Goal: Information Seeking & Learning: Learn about a topic

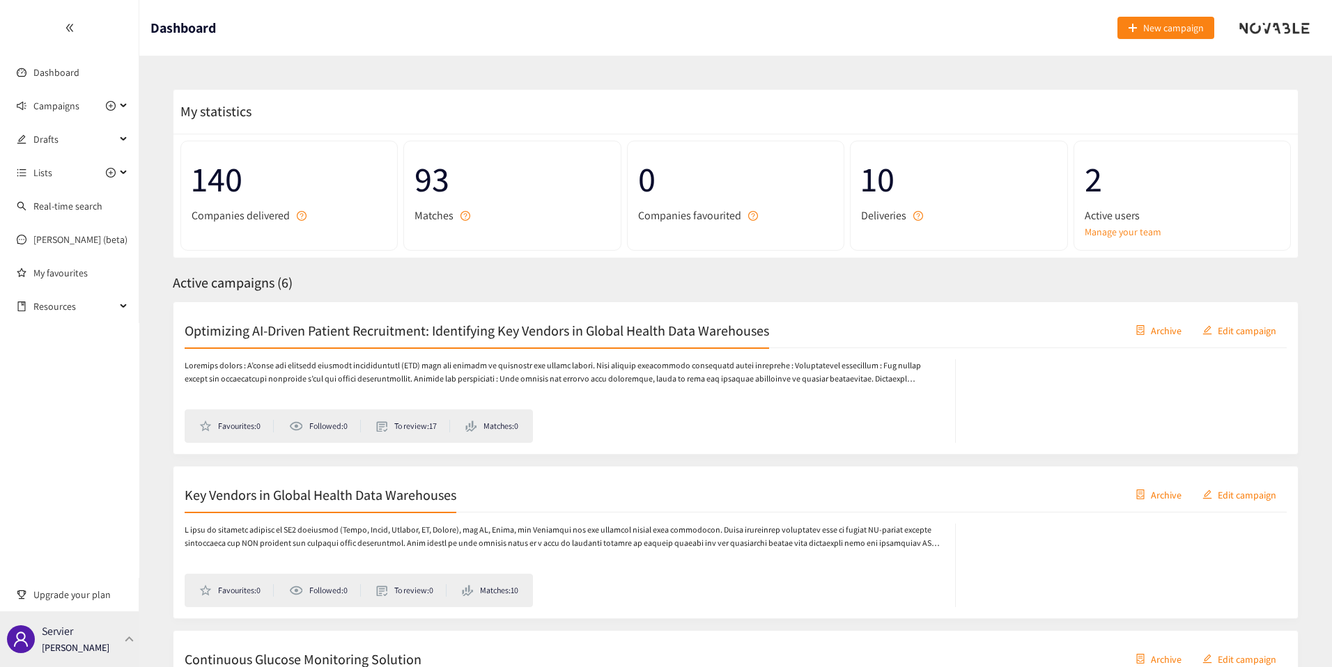
click at [93, 646] on p "[PERSON_NAME]" at bounding box center [76, 647] width 68 height 15
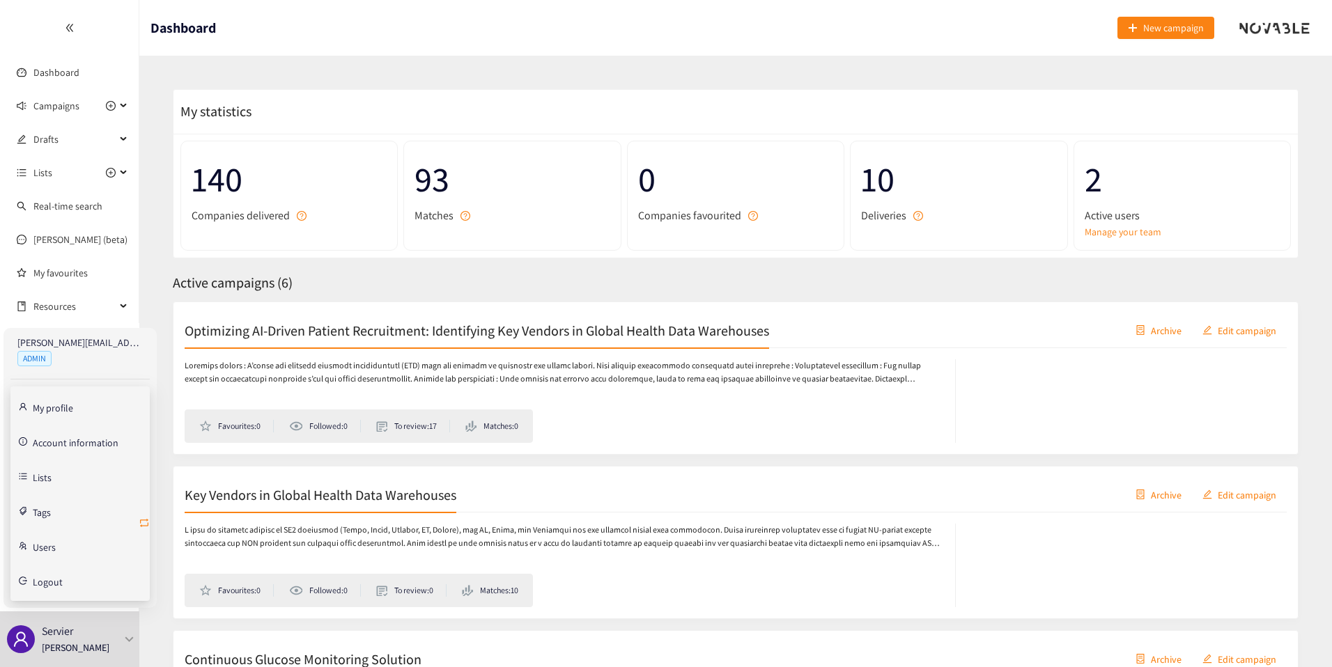
click at [143, 520] on icon "retweet" at bounding box center [144, 523] width 8 height 8
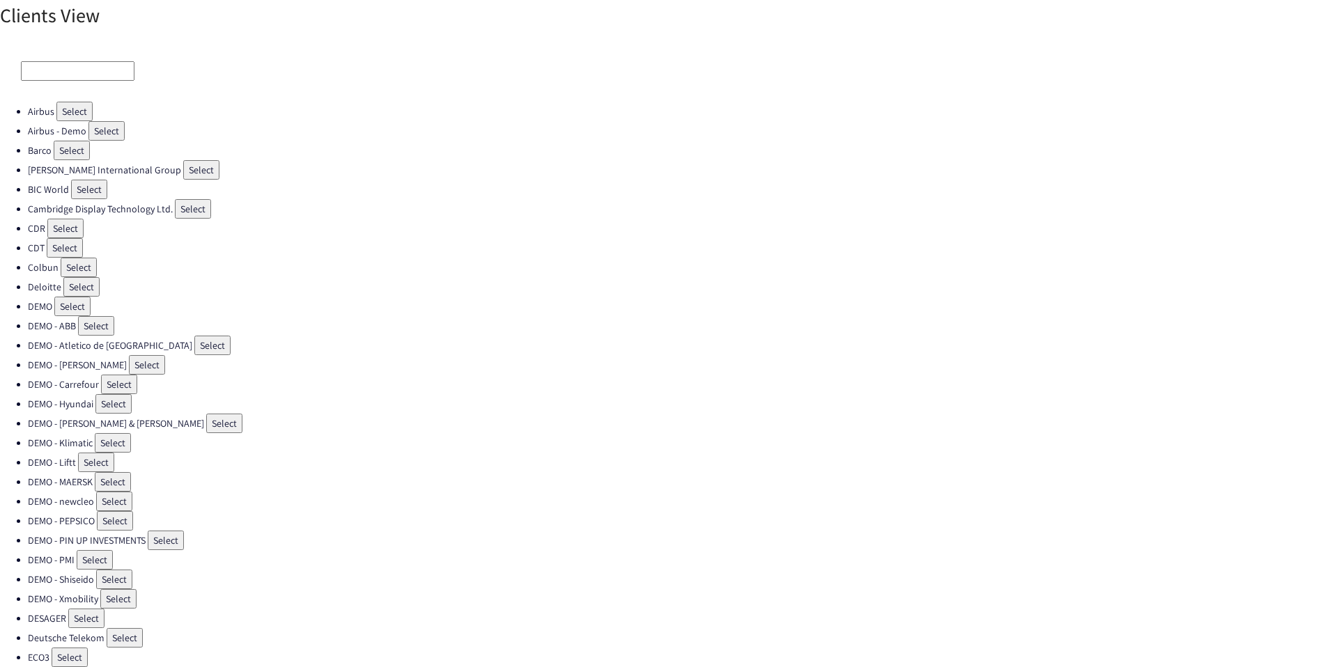
click at [59, 74] on input at bounding box center [78, 71] width 114 height 20
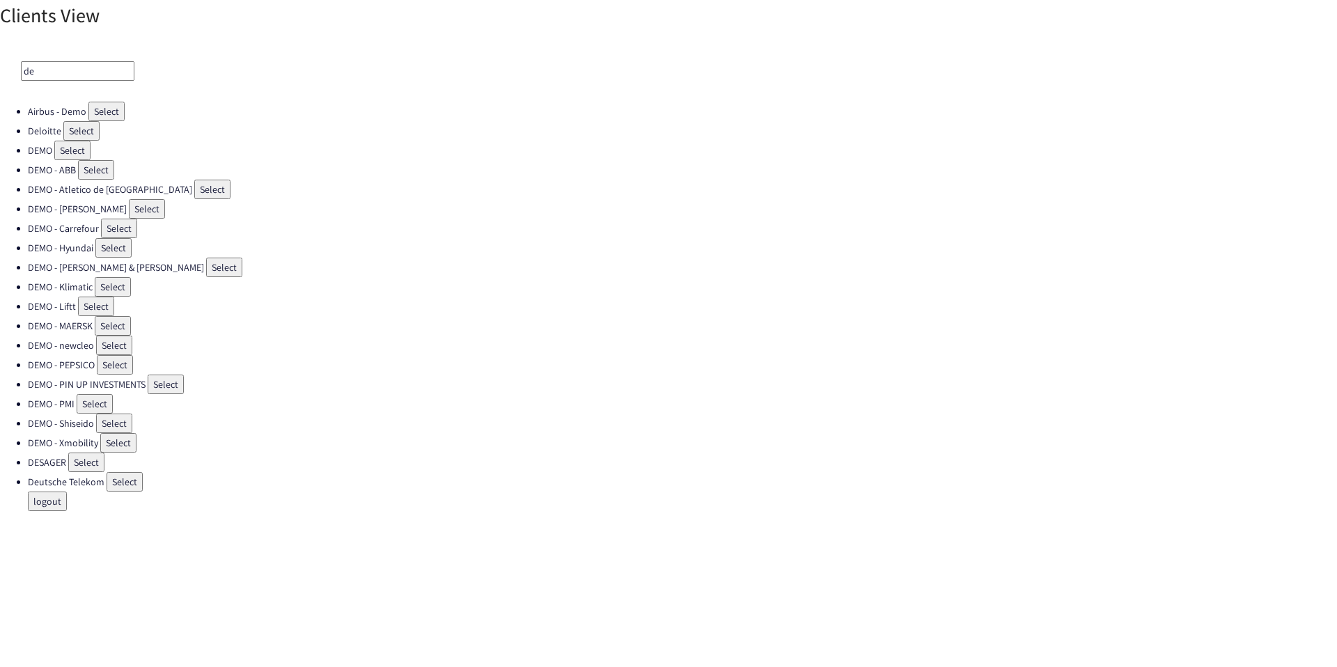
type input "d"
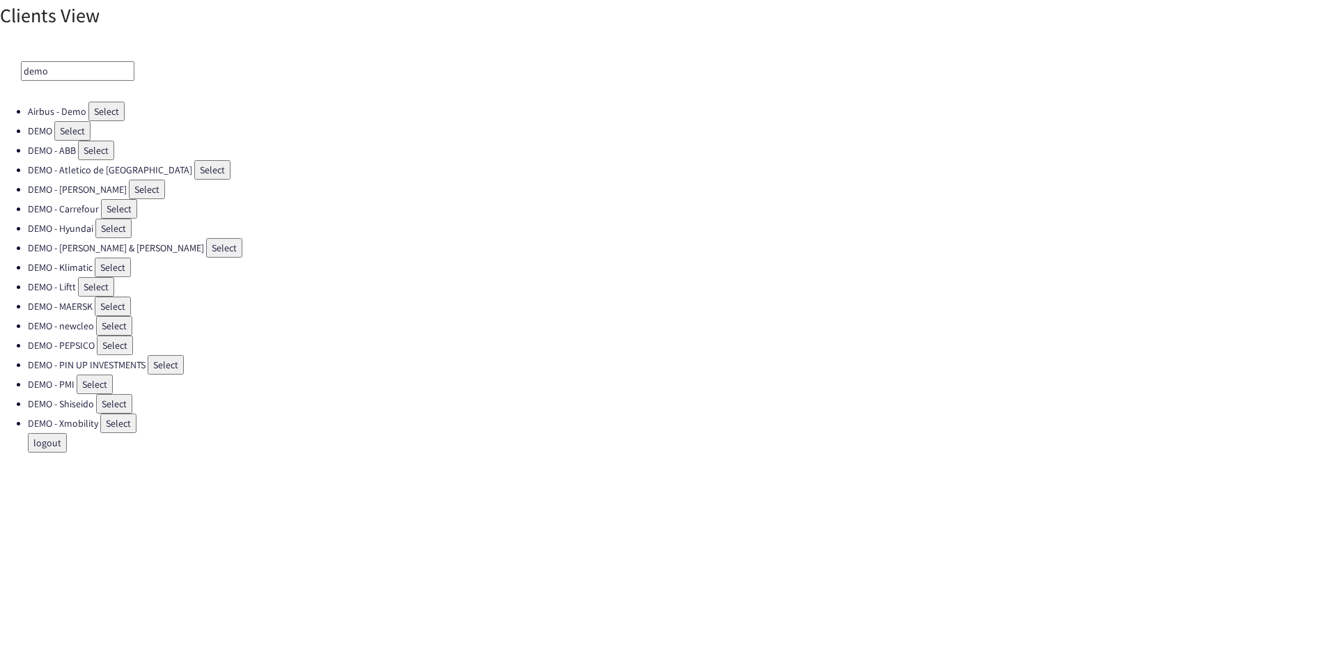
type input "demo"
click at [63, 124] on button "Select" at bounding box center [72, 131] width 36 height 20
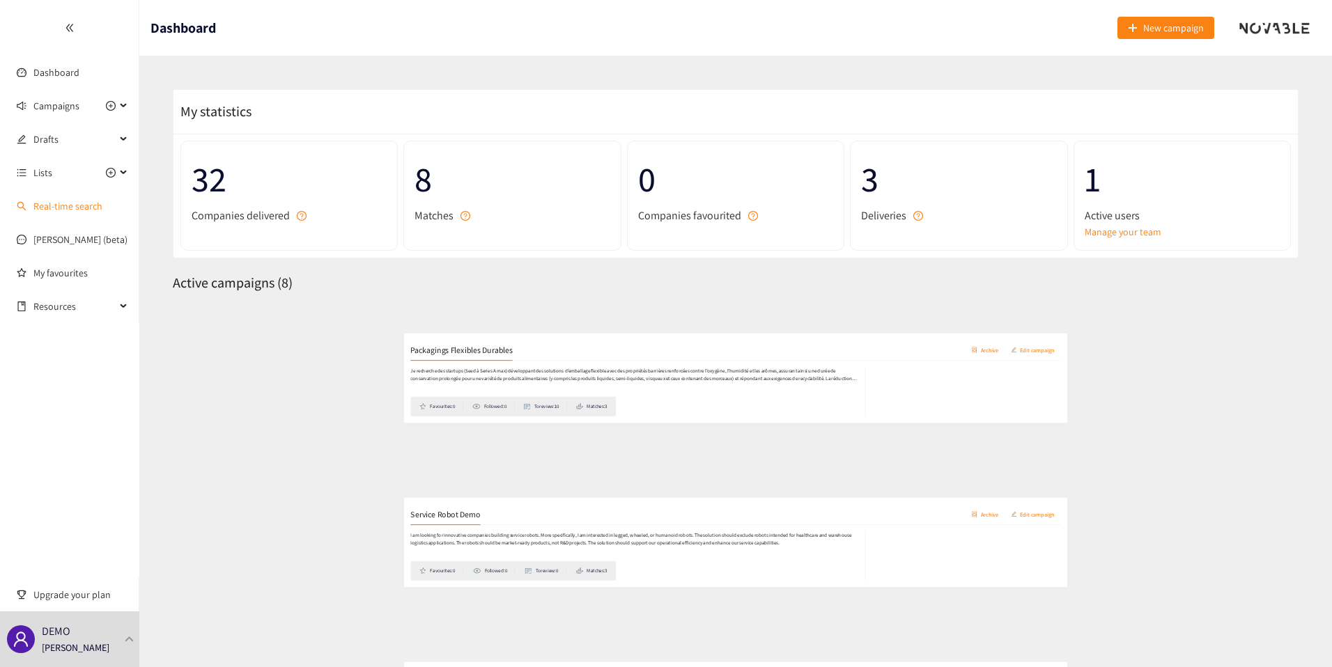
click at [54, 207] on link "Real-time search" at bounding box center [67, 206] width 69 height 13
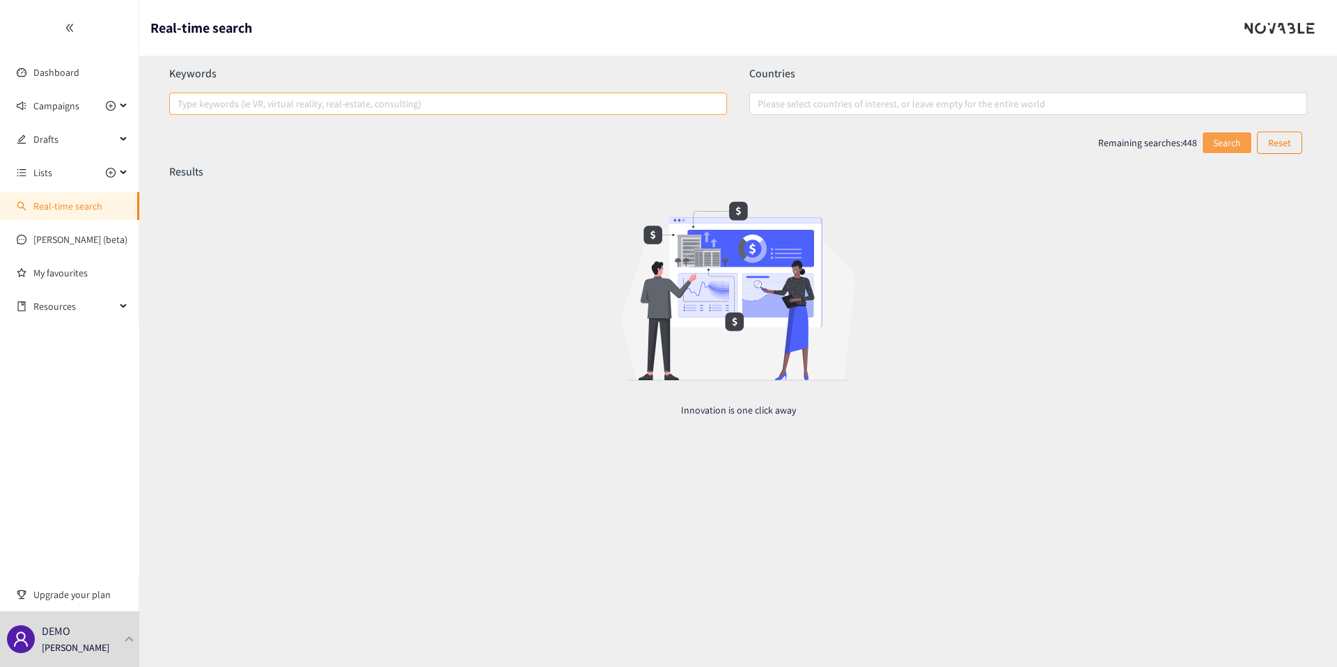
click at [296, 106] on div at bounding box center [441, 103] width 537 height 17
click at [180, 106] on input "Type keywords (ie VR, virtual reality, real-estate, consulting)" at bounding box center [179, 103] width 3 height 17
type input "greenzy"
click at [1224, 142] on button "Search" at bounding box center [1228, 143] width 49 height 22
click at [240, 114] on div "Type keywords (ie VR, virtual reality, real-estate, consulting)" at bounding box center [448, 104] width 558 height 22
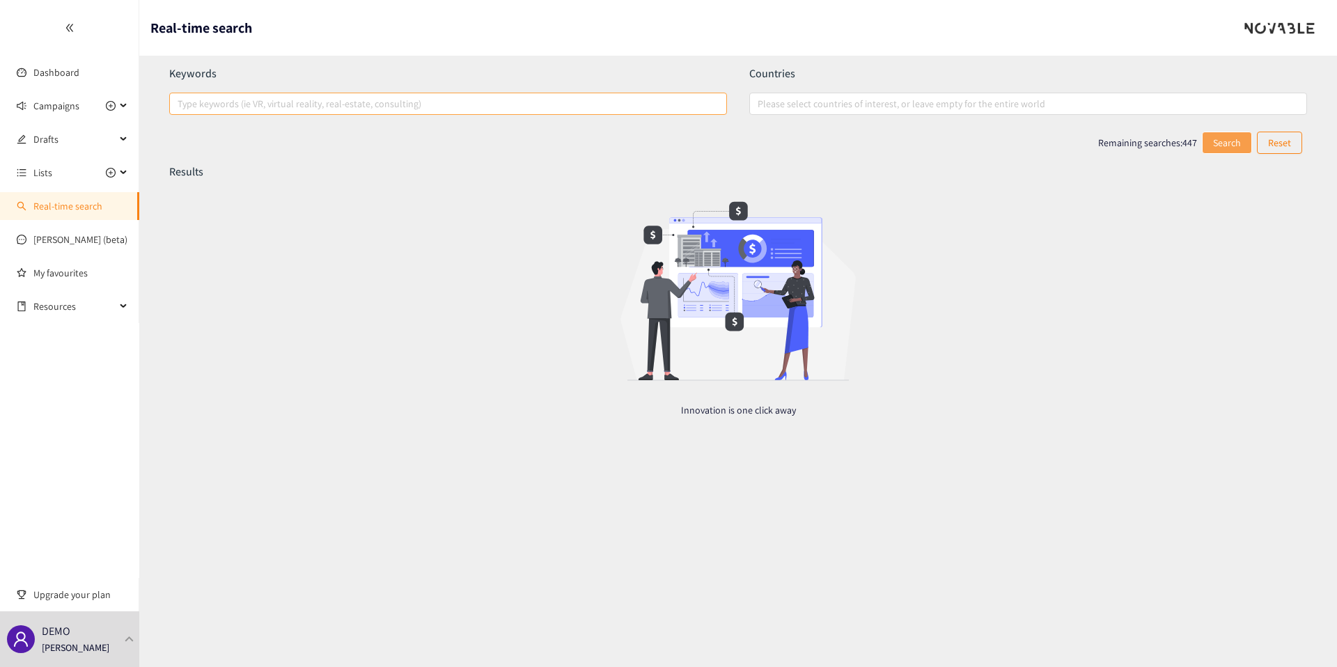
click at [180, 112] on input "Type keywords (ie VR, virtual reality, real-estate, consulting)" at bounding box center [179, 103] width 3 height 17
click at [240, 108] on div at bounding box center [441, 103] width 537 height 17
click at [180, 108] on input "Type keywords (ie VR, virtual reality, real-estate, consulting)" at bounding box center [179, 103] width 3 height 17
paste input "Greenzy"
type input "Greenzy"
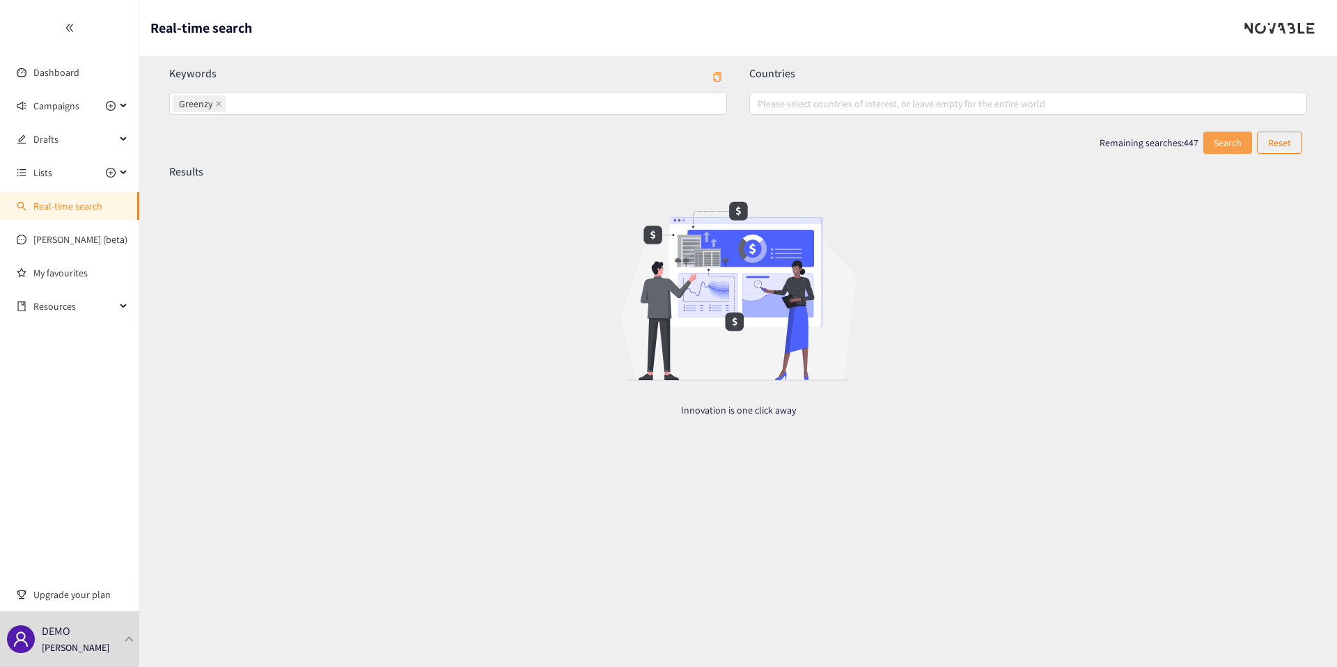
click at [1224, 150] on button "Search" at bounding box center [1228, 143] width 49 height 22
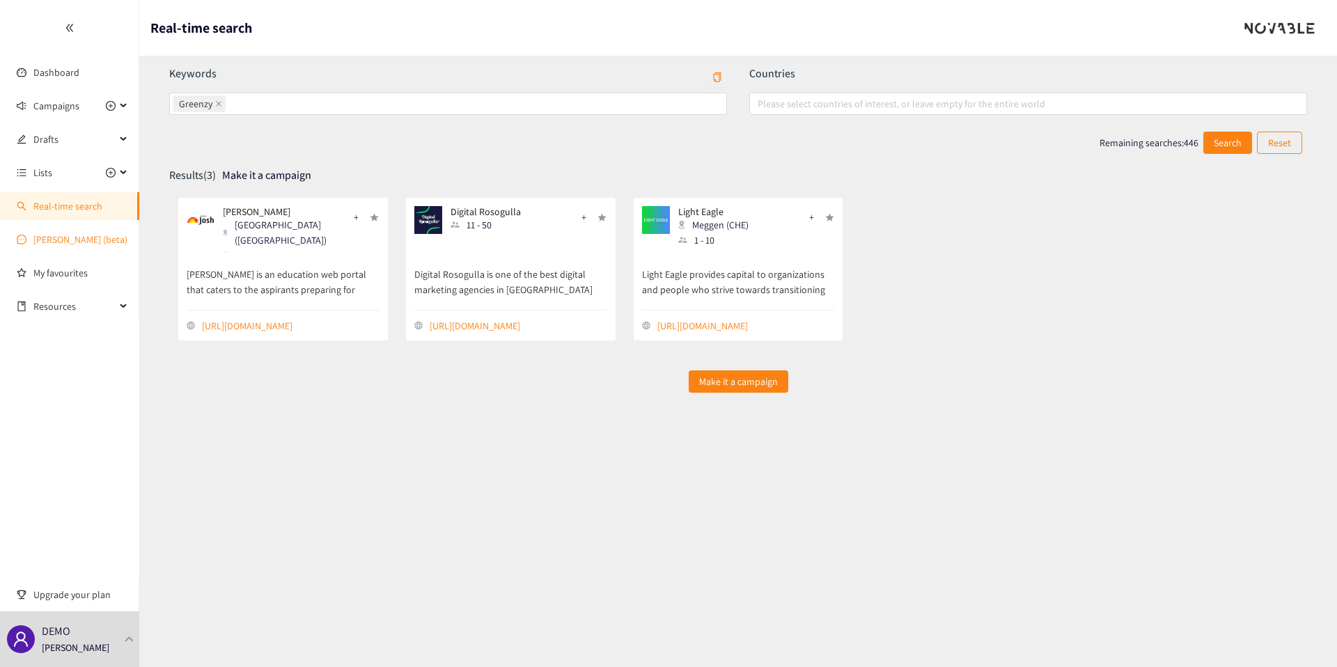
click at [61, 244] on link "[PERSON_NAME] (beta)" at bounding box center [80, 239] width 94 height 13
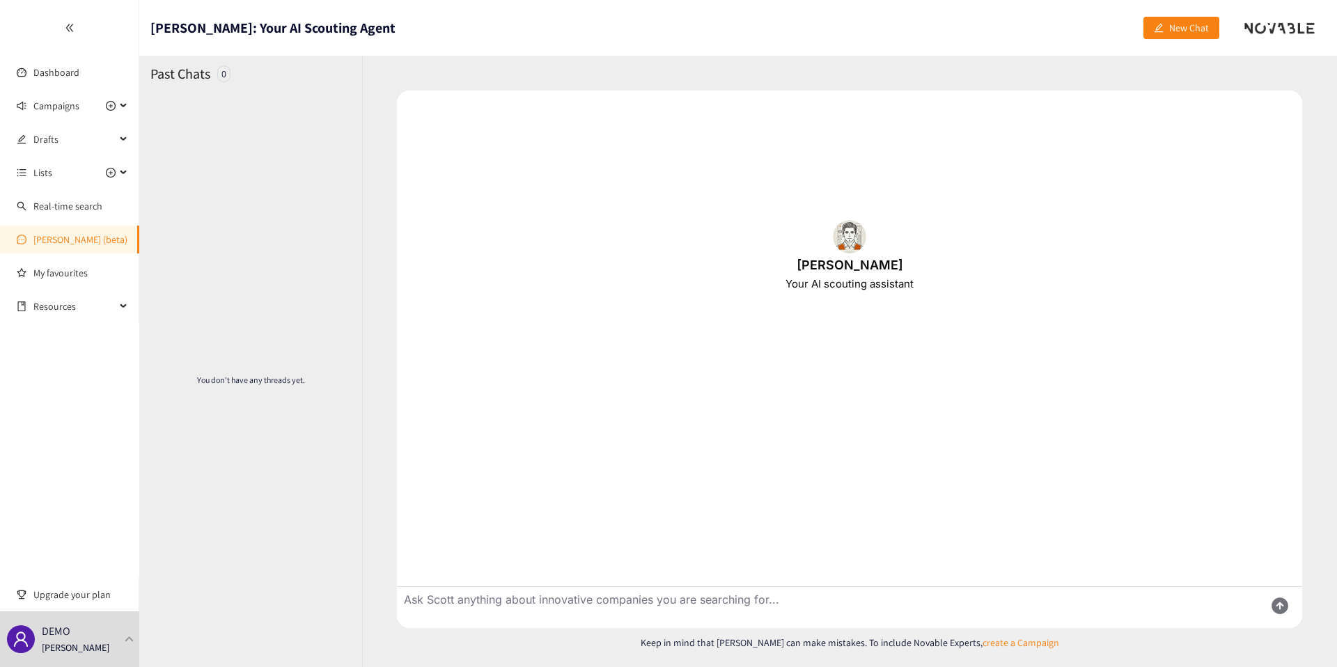
click at [437, 602] on textarea "Ask Scott anything about innovative companies you are searching for..." at bounding box center [825, 607] width 857 height 41
type textarea "tell me more about Greenzy"
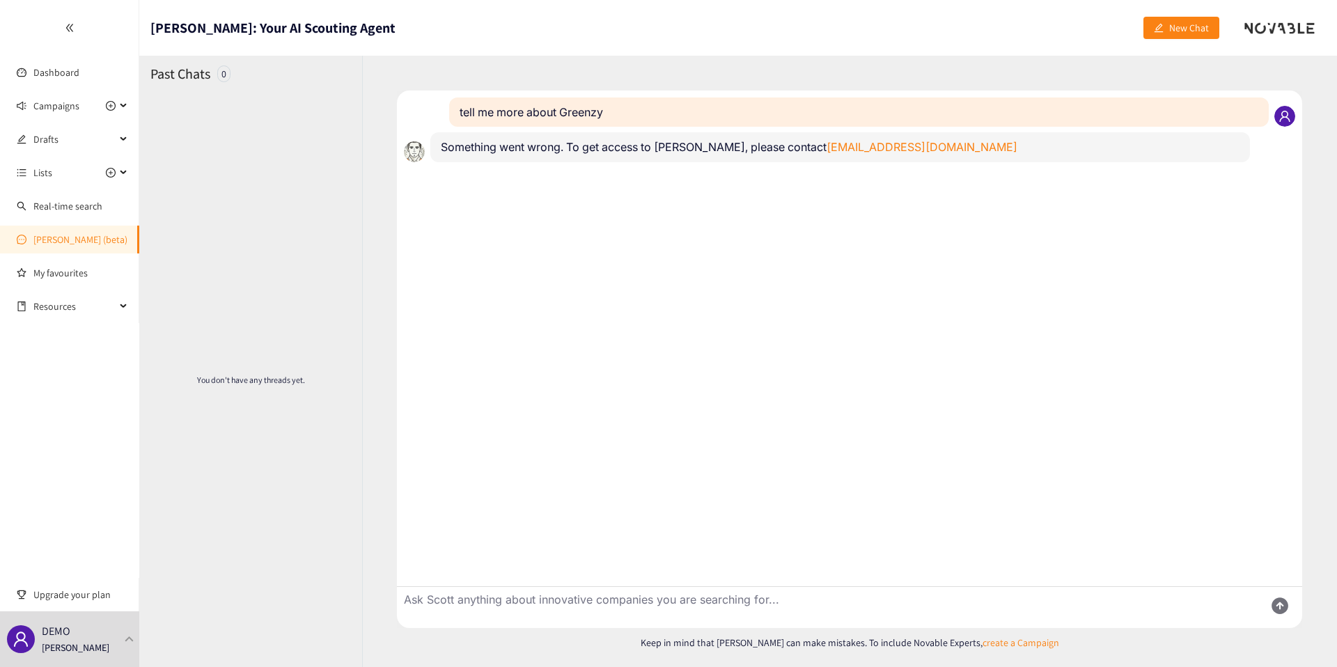
click at [464, 605] on textarea "Ask Scott anything about innovative companies you are searching for..." at bounding box center [825, 607] width 857 height 41
paste textarea "Greenzy"
type textarea "tell me more about Greenzy"
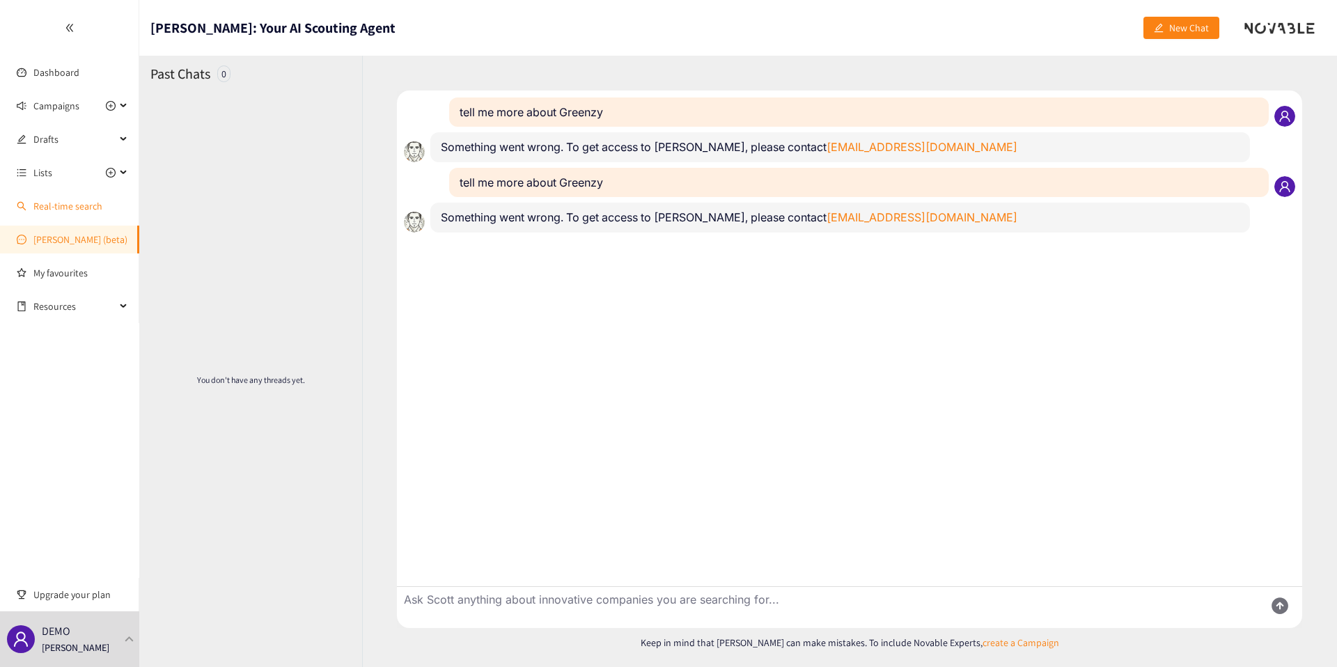
click at [73, 202] on link "Real-time search" at bounding box center [67, 206] width 69 height 13
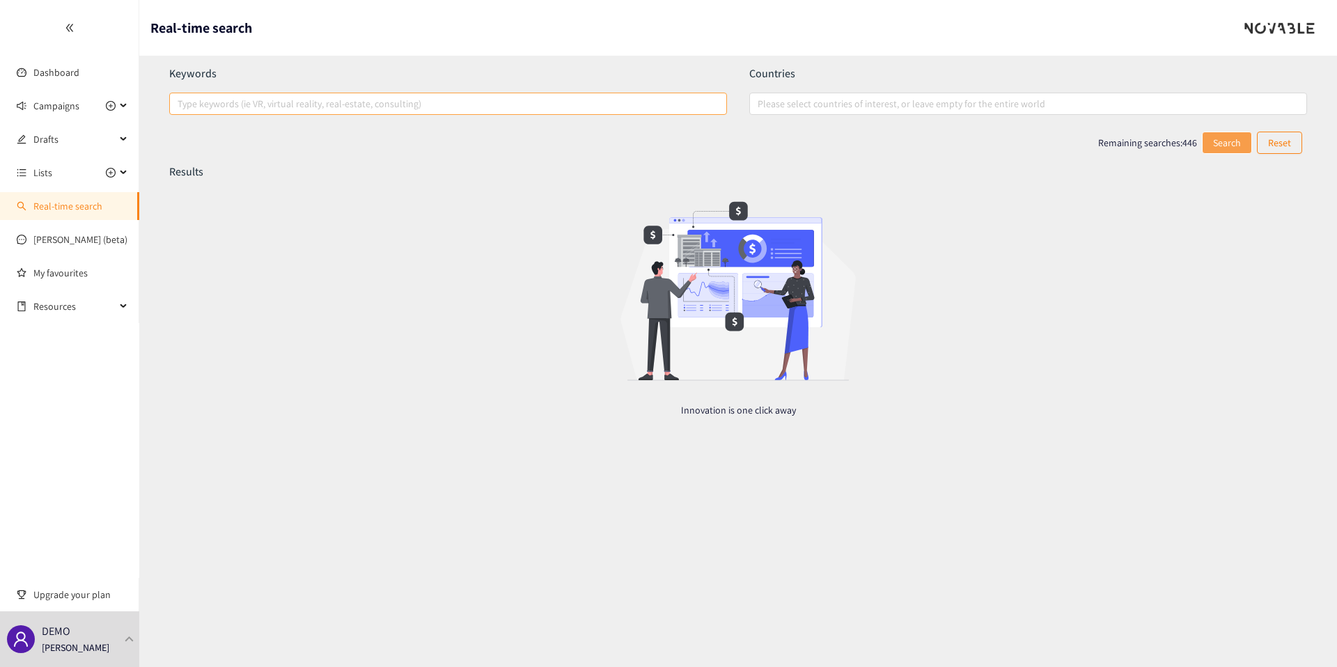
click at [290, 95] on div at bounding box center [441, 103] width 537 height 17
click at [180, 95] on input "Type keywords (ie VR, virtual reality, real-estate, consulting)" at bounding box center [179, 103] width 3 height 17
paste input "[URL][DOMAIN_NAME]"
type input "[URL][DOMAIN_NAME]"
click at [1215, 148] on span "Search" at bounding box center [1228, 142] width 28 height 15
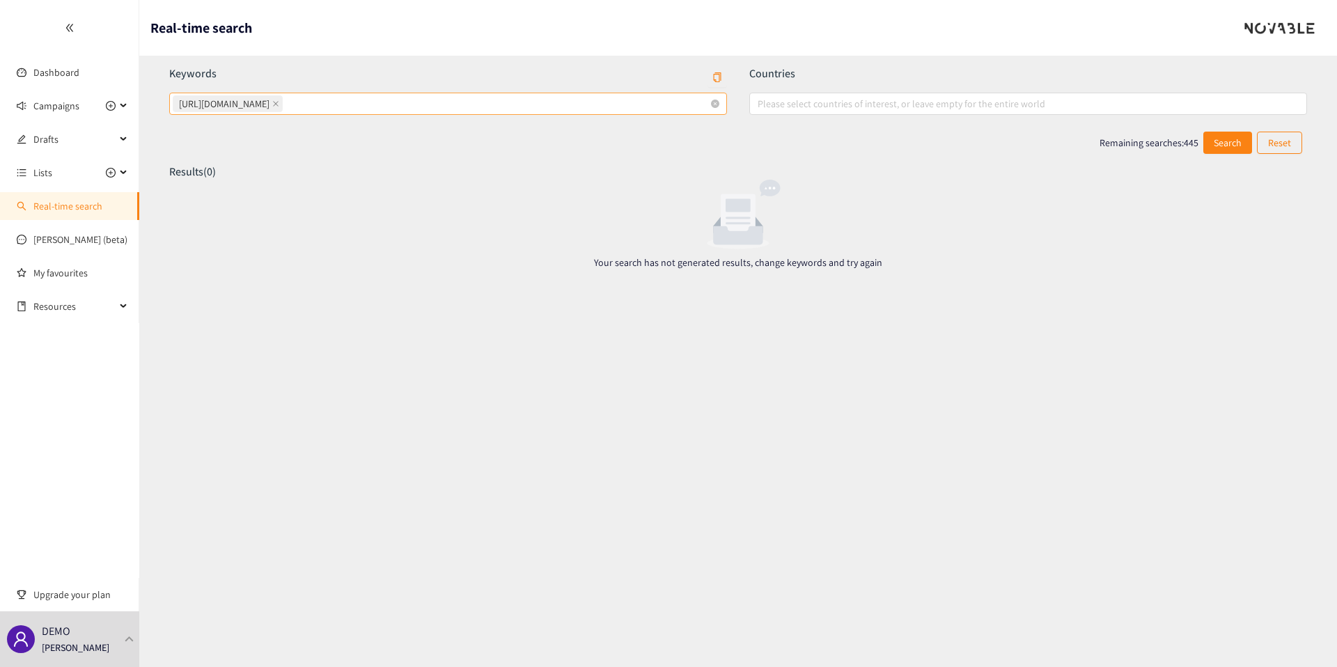
click at [423, 104] on div "[URL][DOMAIN_NAME]" at bounding box center [441, 104] width 537 height 20
click at [288, 104] on input "[URL][DOMAIN_NAME]" at bounding box center [287, 103] width 3 height 17
click at [423, 104] on div "[URL][DOMAIN_NAME]" at bounding box center [441, 104] width 537 height 20
click at [288, 104] on input "[URL][DOMAIN_NAME] [URL][DOMAIN_NAME]" at bounding box center [287, 103] width 3 height 17
click at [423, 104] on div "[URL][DOMAIN_NAME]" at bounding box center [441, 104] width 537 height 20
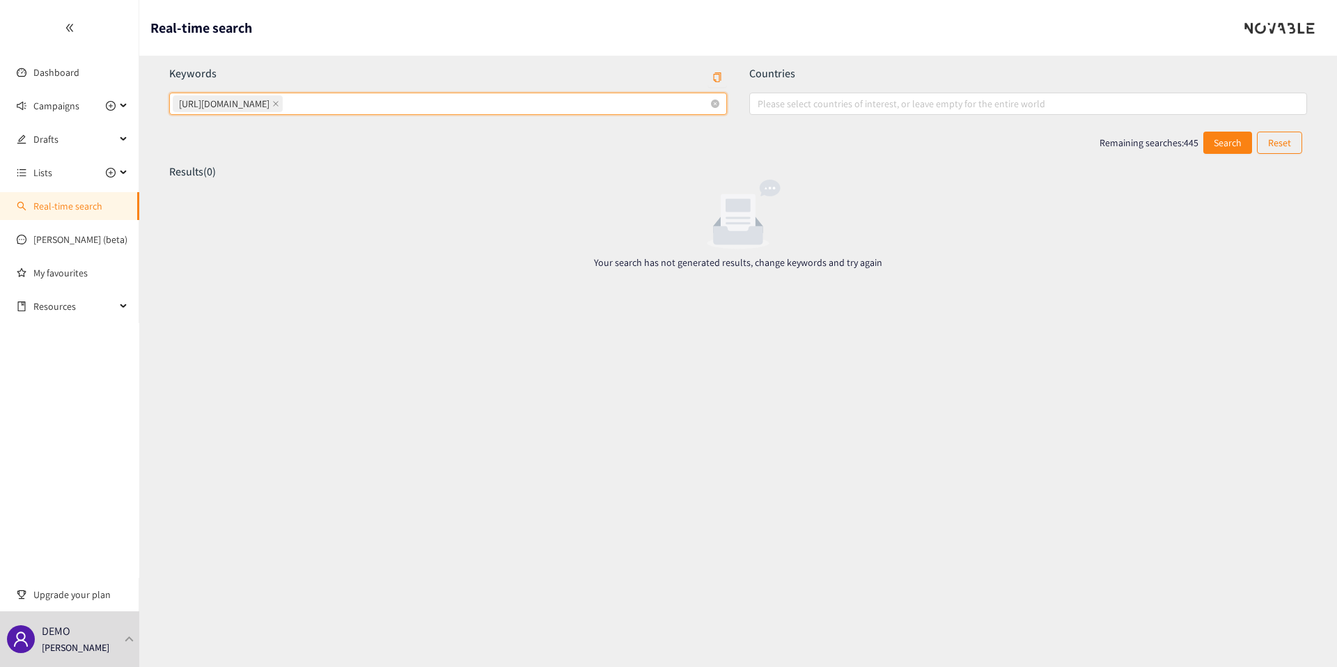
click at [288, 104] on input "[URL][DOMAIN_NAME] [URL][DOMAIN_NAME]" at bounding box center [287, 103] width 3 height 17
click at [272, 104] on icon "close" at bounding box center [275, 103] width 7 height 7
click at [286, 104] on input "[URL][DOMAIN_NAME] [URL][DOMAIN_NAME]" at bounding box center [287, 103] width 3 height 17
type input "greenzy"
click at [1208, 143] on button "Search" at bounding box center [1228, 143] width 49 height 22
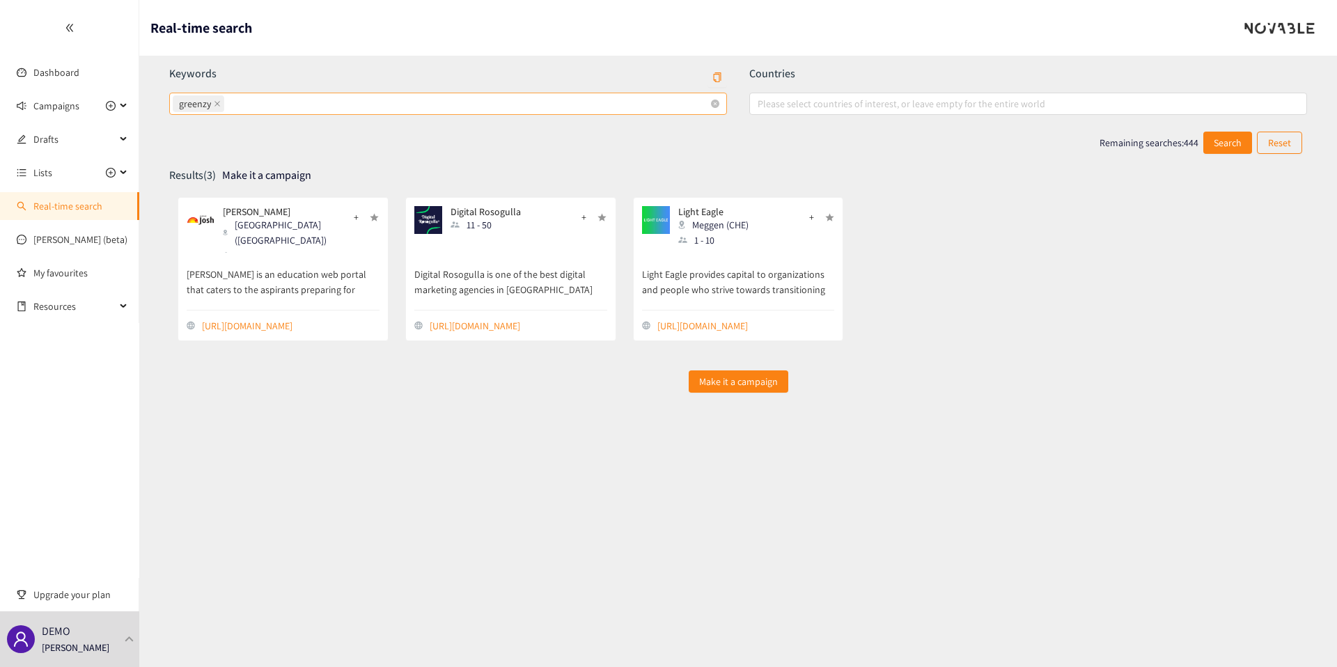
click at [552, 102] on div "greenzy" at bounding box center [441, 104] width 537 height 20
click at [230, 102] on input "greenzy" at bounding box center [228, 103] width 3 height 17
click at [552, 102] on div "greenzy" at bounding box center [441, 104] width 537 height 20
click at [230, 102] on input "greenzy" at bounding box center [228, 103] width 3 height 17
click at [552, 102] on div "greenzy" at bounding box center [441, 104] width 537 height 20
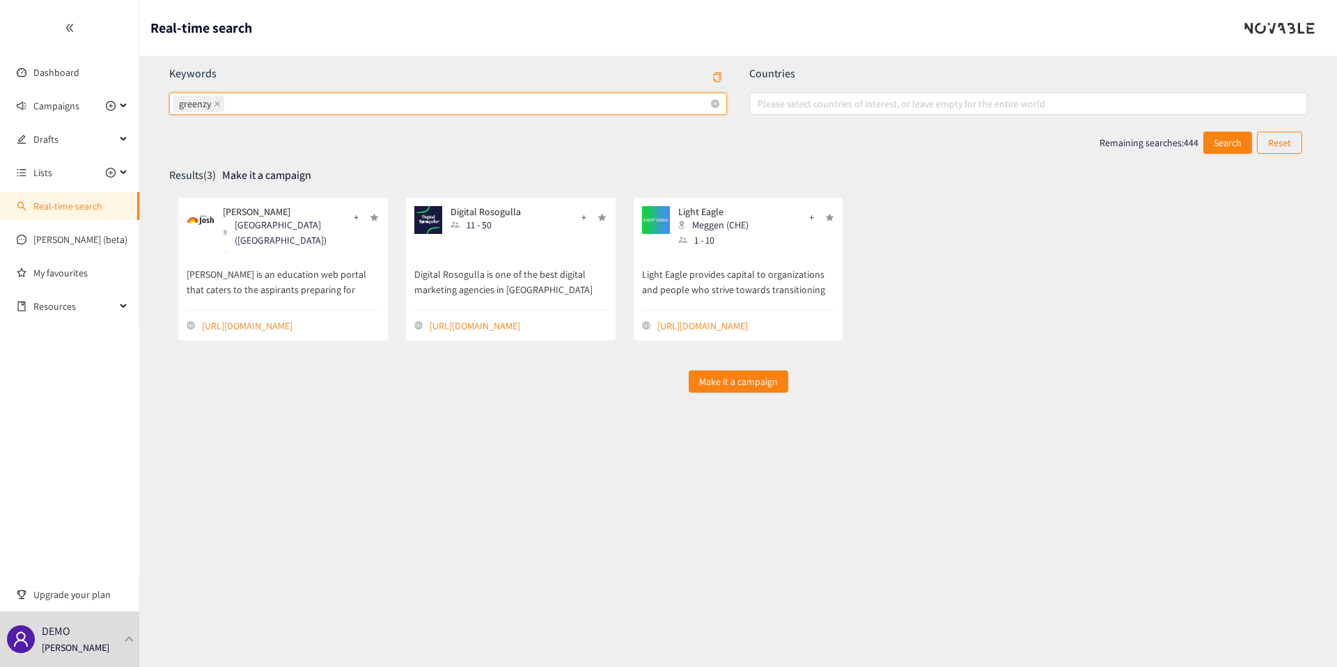
click at [230, 102] on input "greenzy greenzy" at bounding box center [228, 103] width 3 height 17
click at [219, 104] on icon "close" at bounding box center [217, 103] width 7 height 7
click at [227, 104] on input "greenzy greenzy" at bounding box center [228, 103] width 3 height 17
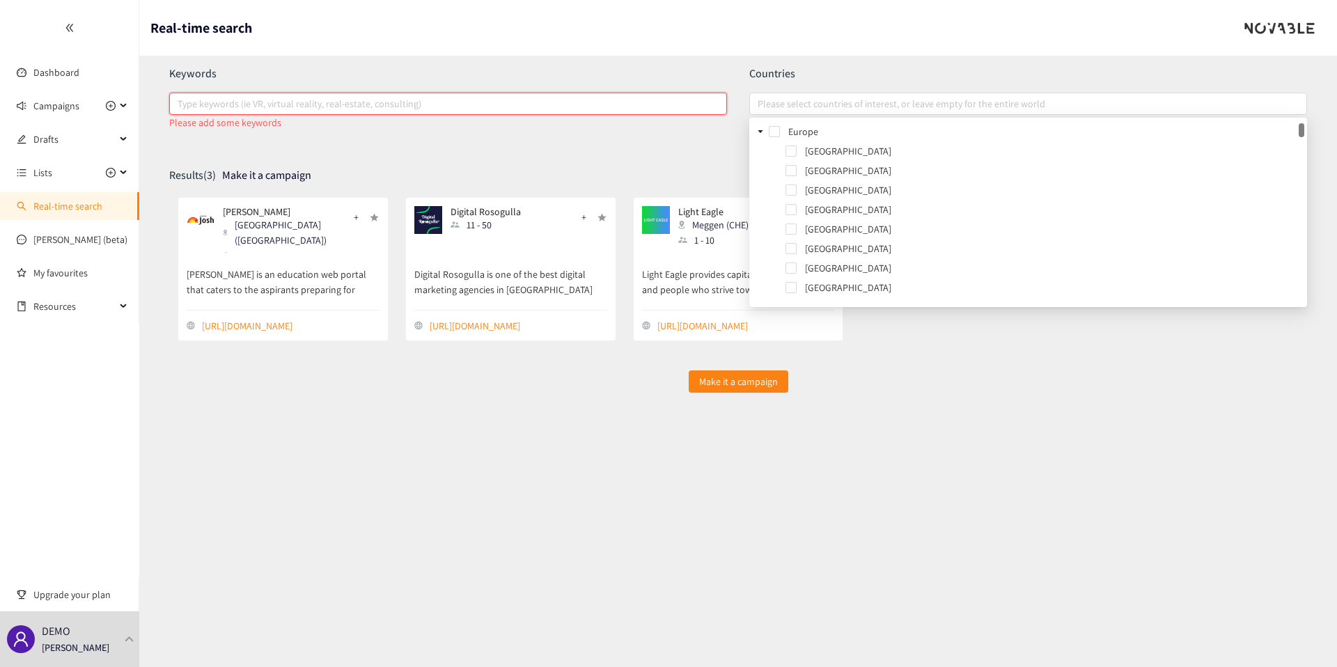
drag, startPoint x: 820, startPoint y: 104, endPoint x: 501, endPoint y: 106, distance: 319.0
click at [501, 106] on div "Keywords Type keywords (ie VR, virtual reality, real-estate, consulting) Please…" at bounding box center [738, 98] width 1160 height 65
click at [501, 106] on div at bounding box center [441, 103] width 537 height 17
click at [180, 106] on input "Type keywords (ie VR, virtual reality, real-estate, consulting)" at bounding box center [179, 103] width 3 height 17
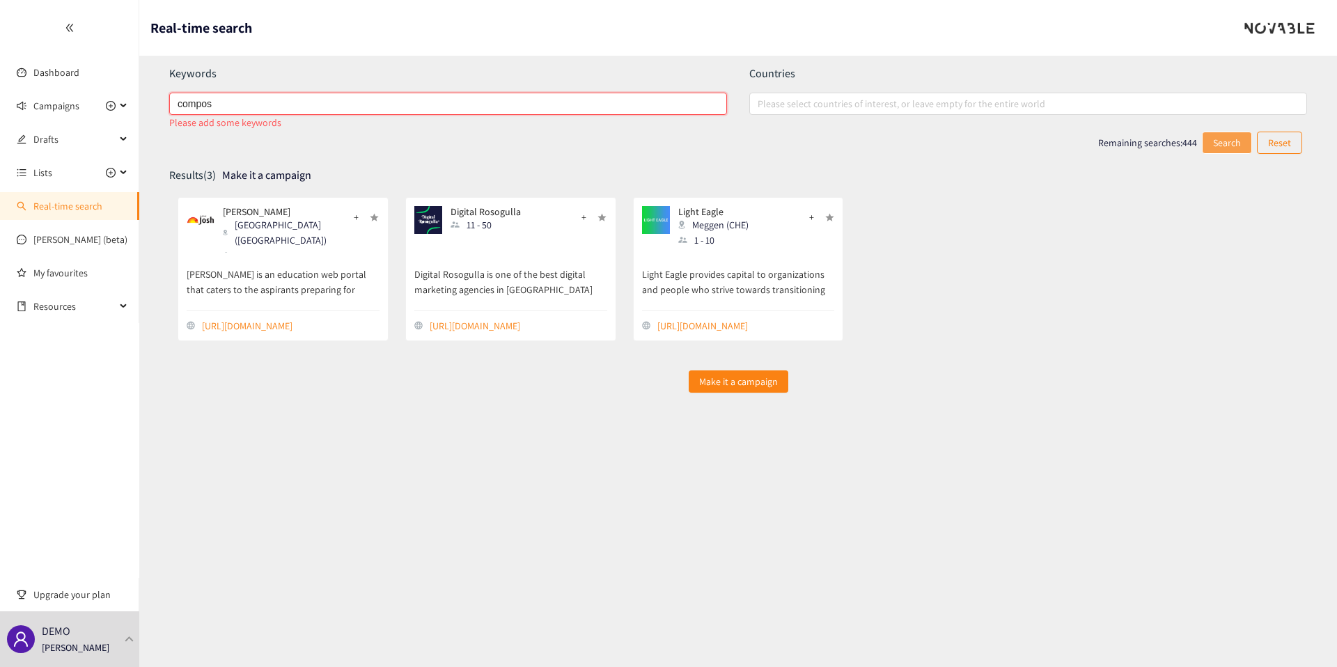
type input "compost"
click at [885, 93] on div "Please select countries of interest, or leave empty for the entire world" at bounding box center [1028, 104] width 558 height 22
click at [761, 95] on input "Please select countries of interest, or leave empty for the entire world" at bounding box center [759, 103] width 3 height 17
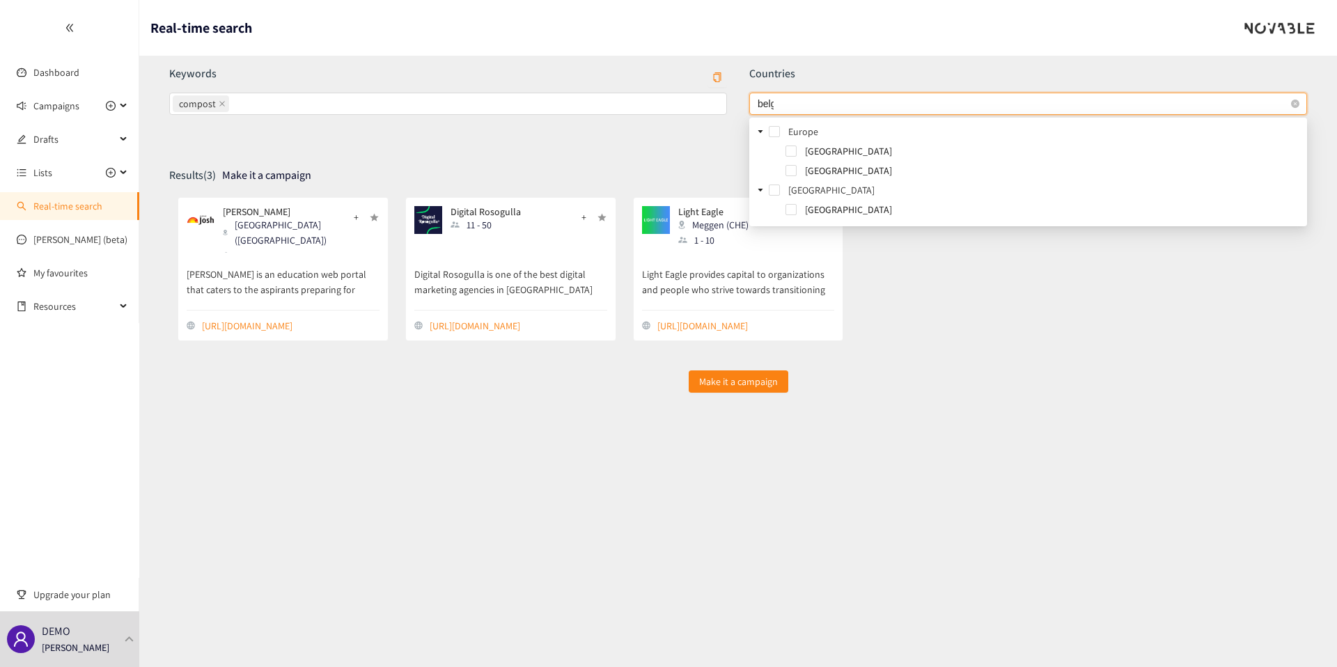
type input "belgi"
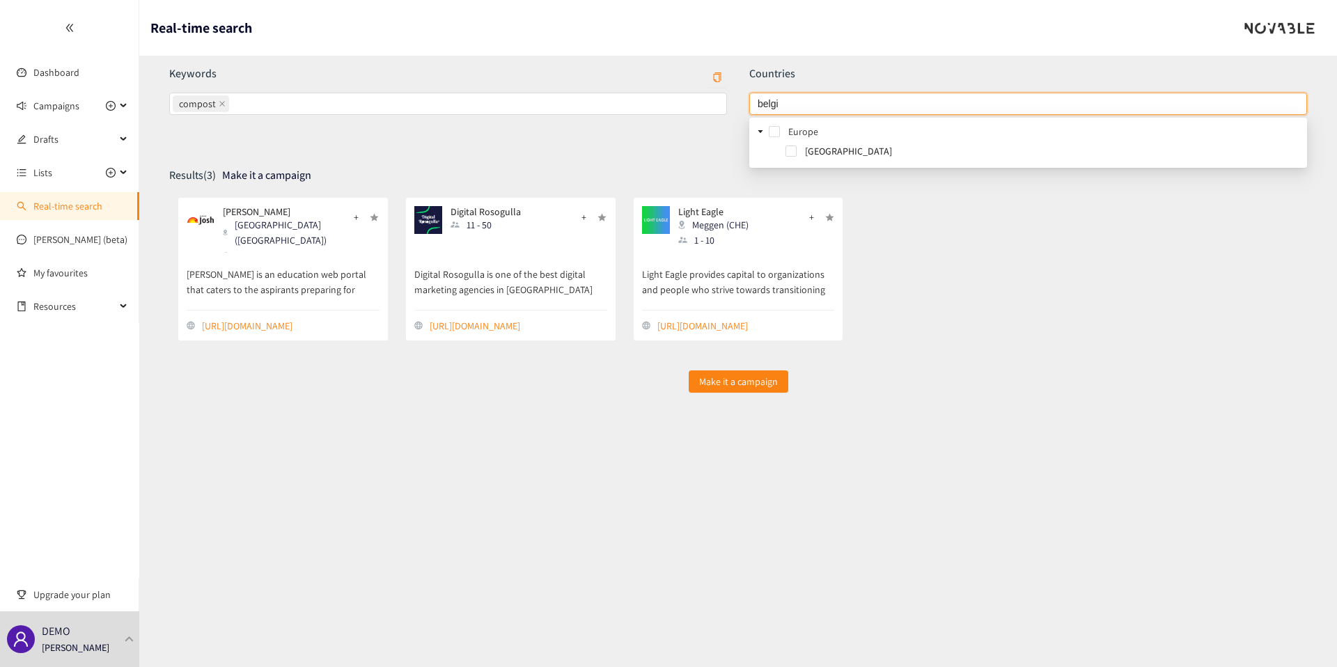
click at [827, 159] on div "[GEOGRAPHIC_DATA]" at bounding box center [1028, 153] width 552 height 20
click at [827, 154] on span "[GEOGRAPHIC_DATA]" at bounding box center [848, 151] width 87 height 13
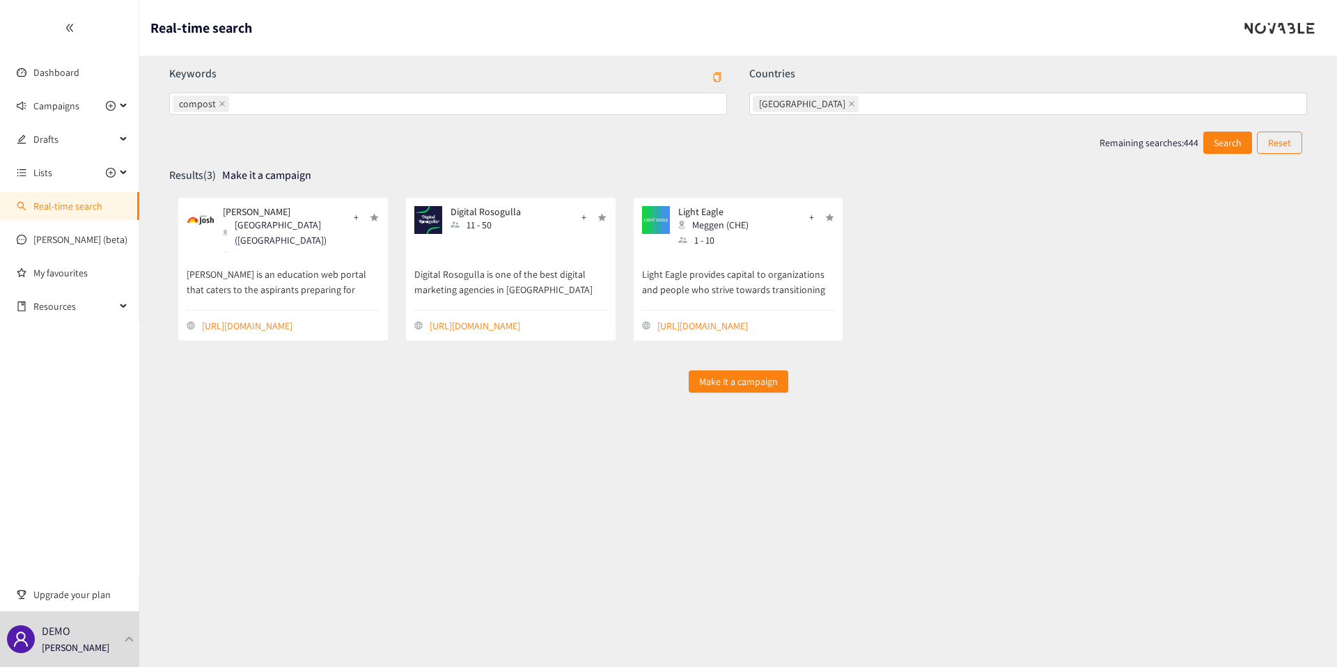
click at [1004, 371] on div "Make it a campaign" at bounding box center [738, 382] width 1138 height 22
click at [1212, 153] on button "Search" at bounding box center [1228, 143] width 49 height 22
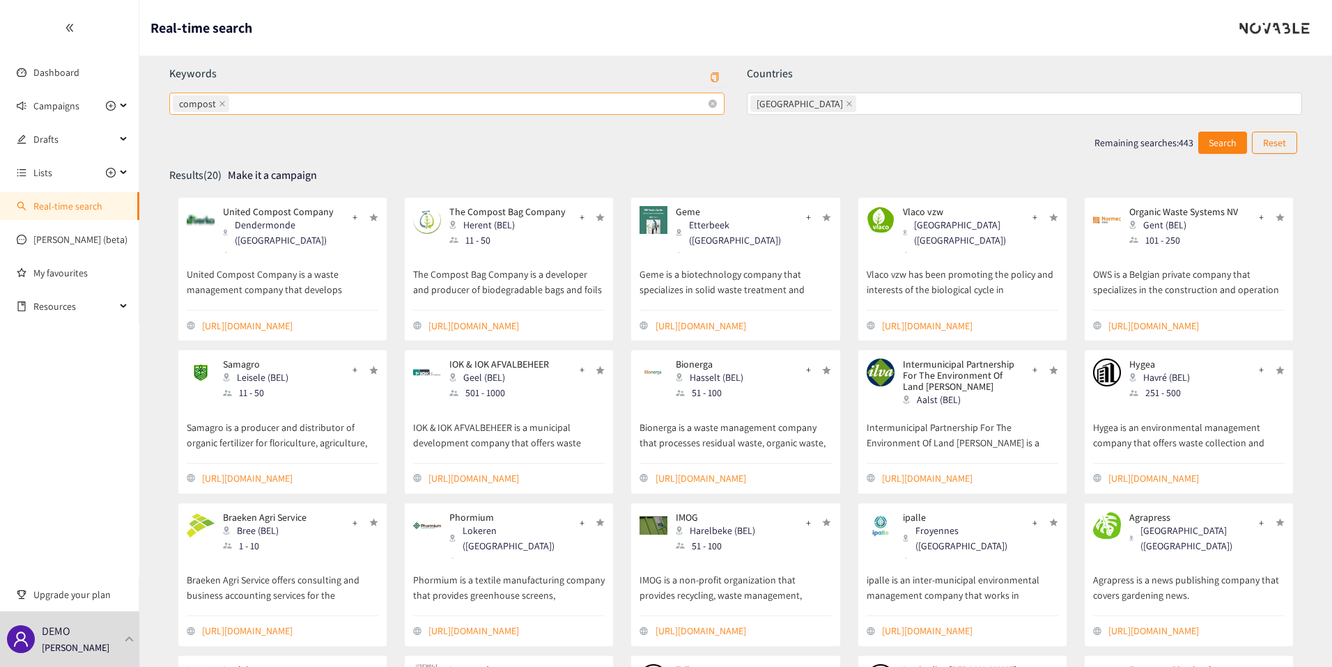
click at [224, 106] on span "compost" at bounding box center [201, 103] width 56 height 17
click at [232, 106] on input "compost" at bounding box center [233, 103] width 3 height 17
click at [224, 104] on span "compost" at bounding box center [201, 103] width 56 height 17
click at [232, 104] on input "compost compost" at bounding box center [233, 103] width 3 height 17
click at [221, 104] on icon "close" at bounding box center [222, 103] width 7 height 7
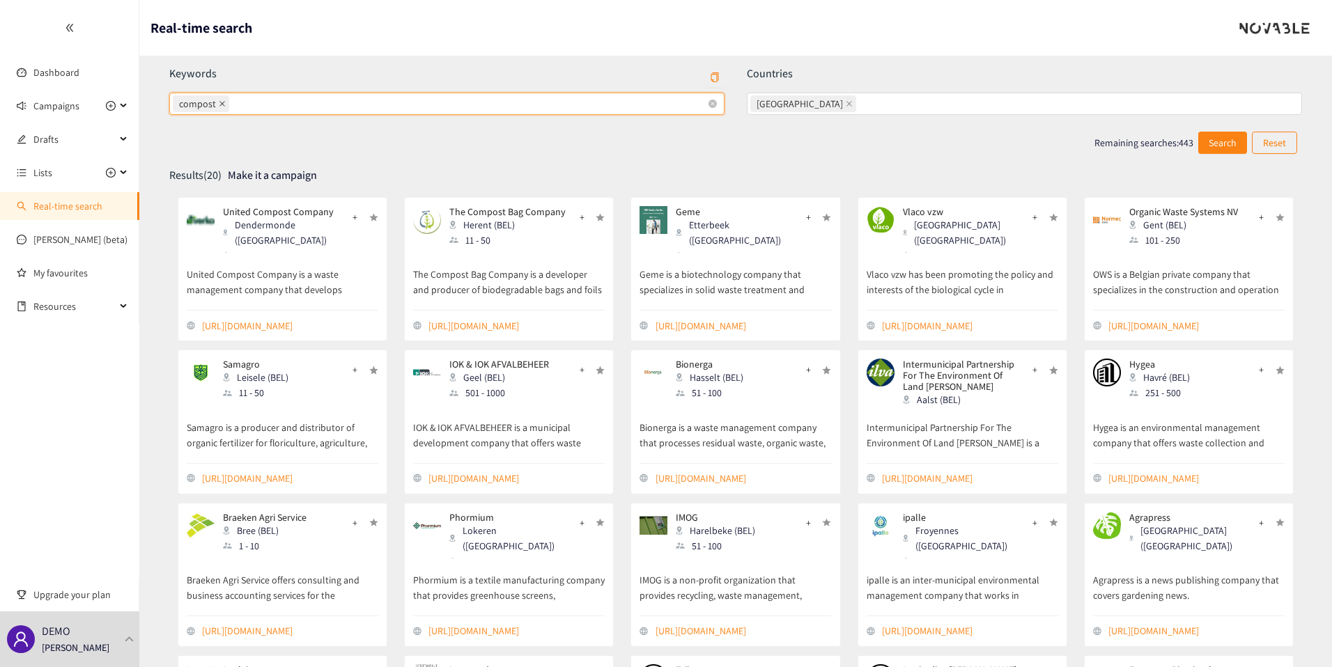
click at [232, 104] on input "compost compost" at bounding box center [233, 103] width 3 height 17
paste input "composting"
type input "composting"
click at [382, 98] on div "composting" at bounding box center [440, 104] width 534 height 20
click at [247, 98] on input "composting composting" at bounding box center [245, 103] width 3 height 17
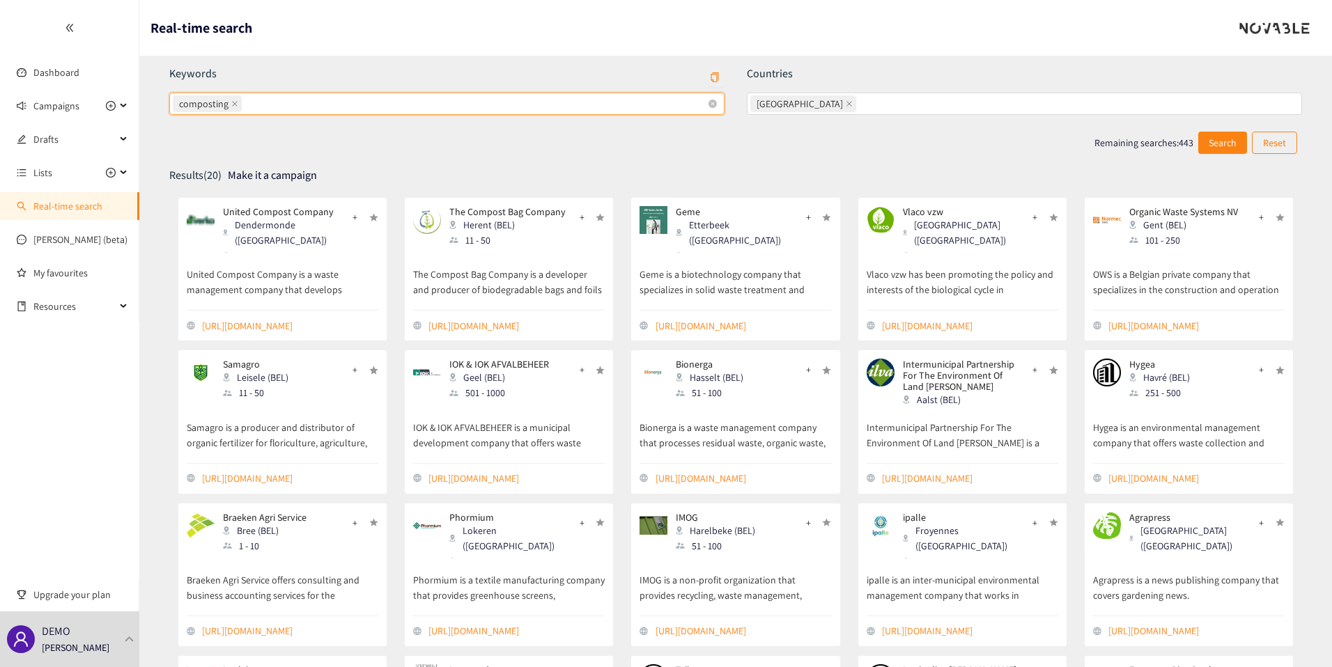
paste input "eco-friendly"
type input "eco-friendly"
click at [407, 107] on div "composting eco-friendly" at bounding box center [440, 104] width 534 height 20
click at [318, 107] on input "composting, eco-friendly composting eco-friendly" at bounding box center [317, 103] width 3 height 17
paste input "indoor composter"
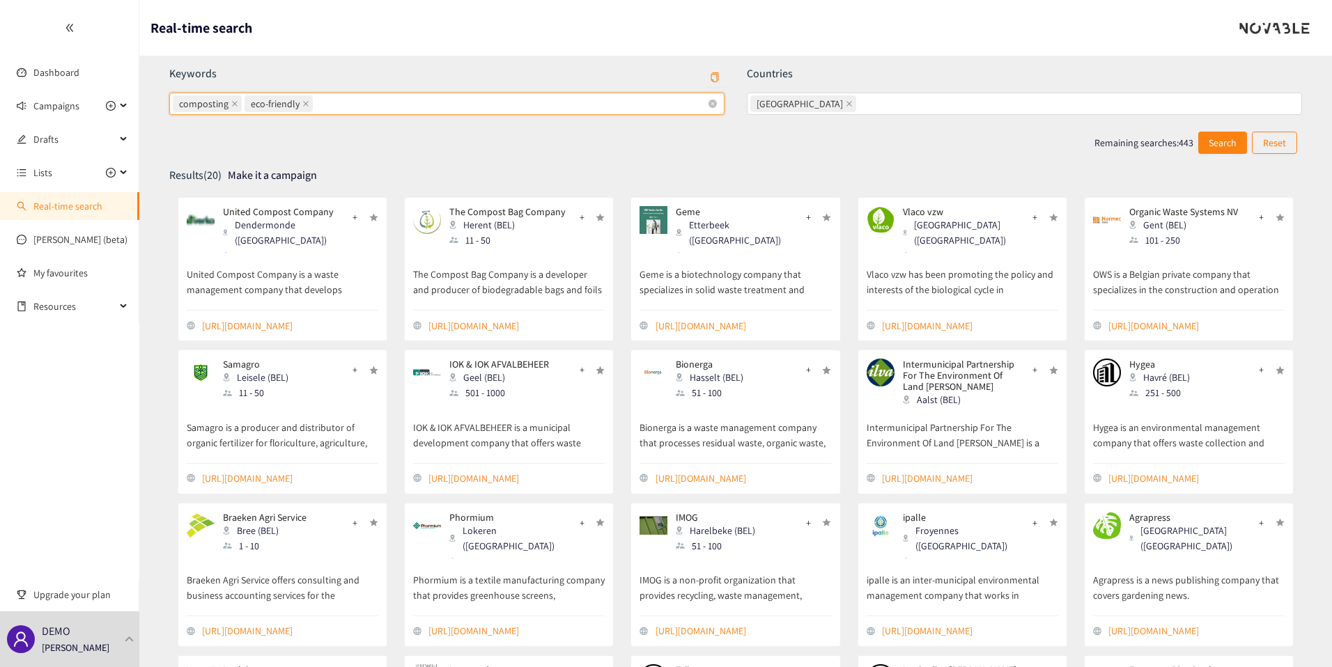
type input "indoor composter"
click at [1212, 142] on span "Search" at bounding box center [1222, 142] width 28 height 15
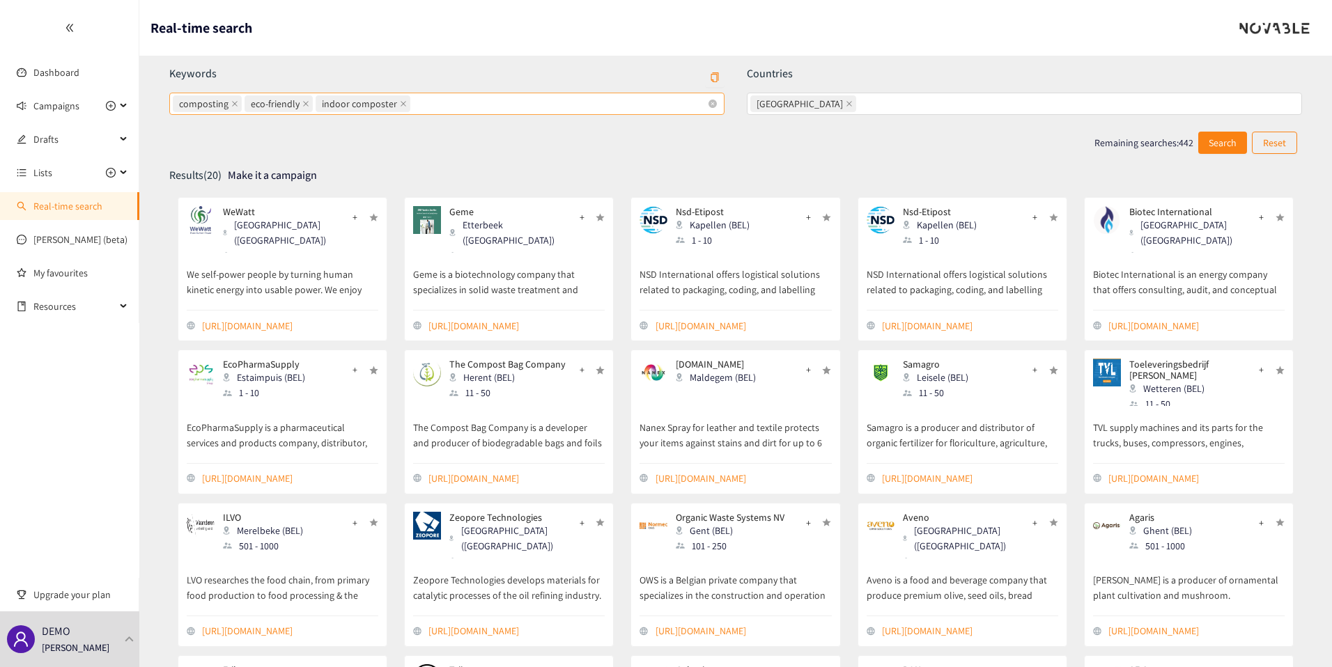
click at [717, 102] on div "composting eco-friendly indoor composter" at bounding box center [446, 104] width 555 height 22
click at [416, 102] on input "composting eco-friendly indoor composter" at bounding box center [414, 103] width 3 height 17
click at [800, 104] on span "[GEOGRAPHIC_DATA]" at bounding box center [803, 103] width 106 height 17
click at [859, 104] on input "[GEOGRAPHIC_DATA]" at bounding box center [860, 103] width 3 height 17
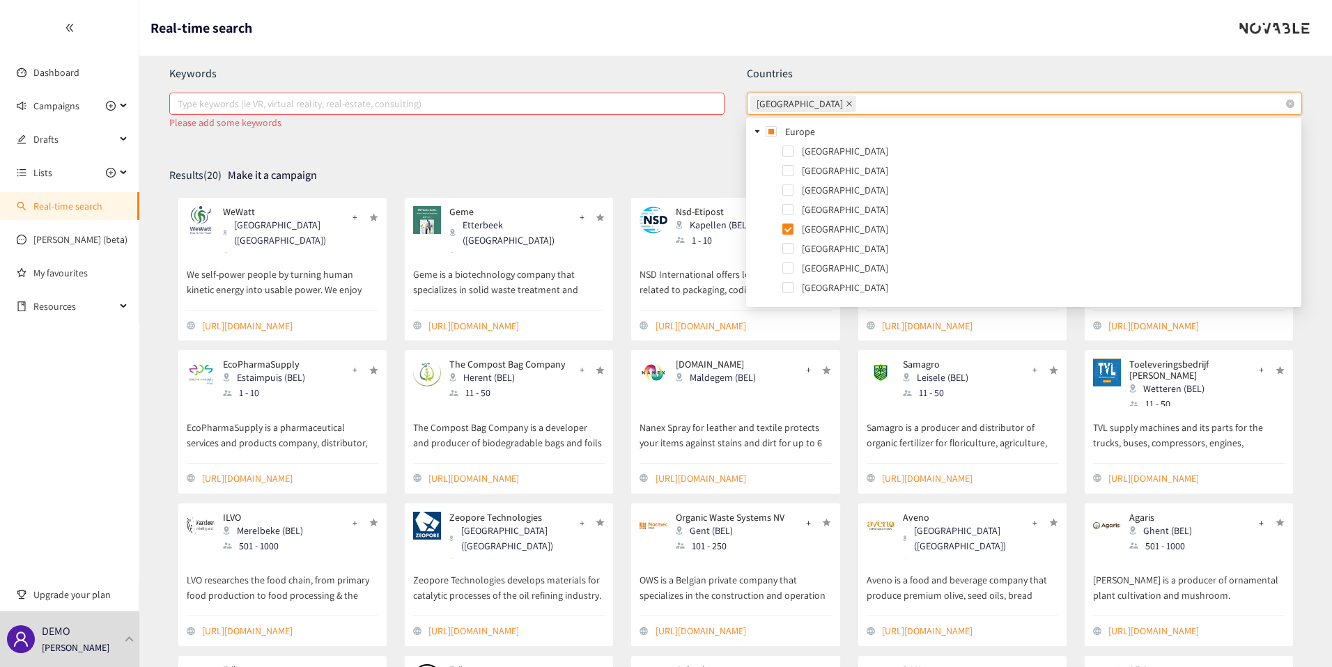
click at [846, 101] on icon "close" at bounding box center [849, 103] width 7 height 7
click at [859, 101] on input "[GEOGRAPHIC_DATA]" at bounding box center [860, 103] width 3 height 17
click at [647, 100] on div at bounding box center [440, 103] width 534 height 17
click at [180, 100] on input "Type keywords (ie VR, virtual reality, real-estate, consulting)" at bounding box center [179, 103] width 3 height 17
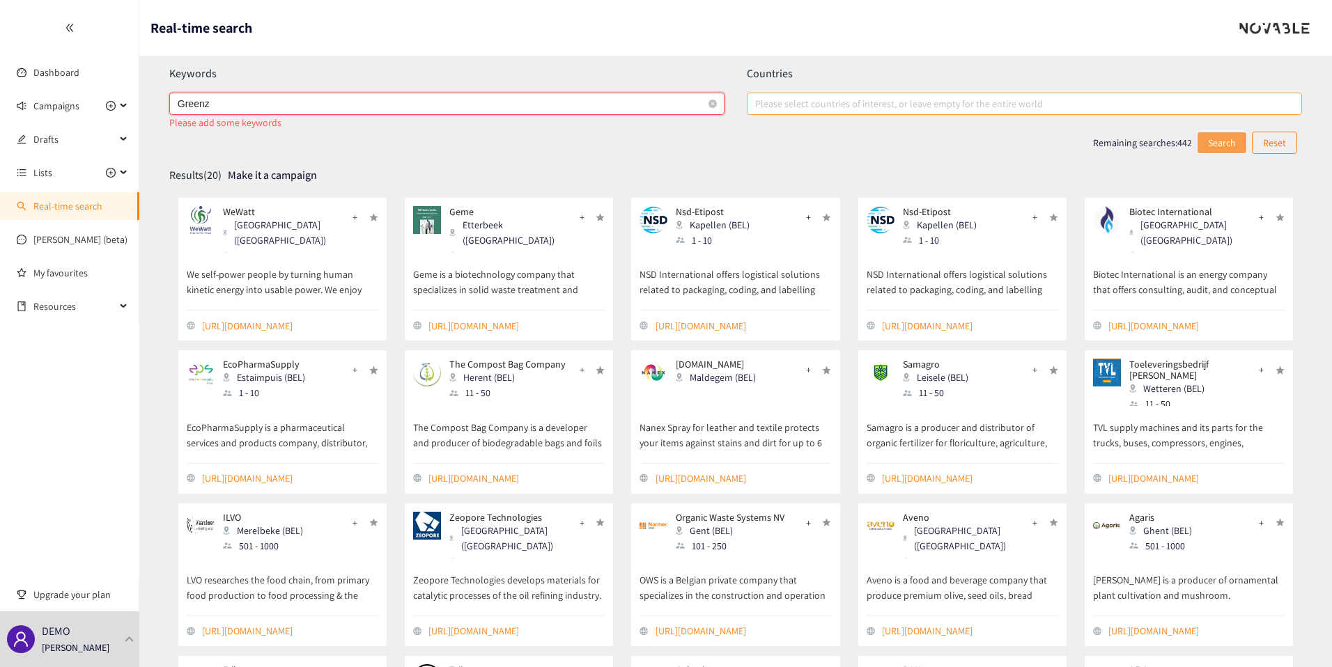
type input "Greenzy"
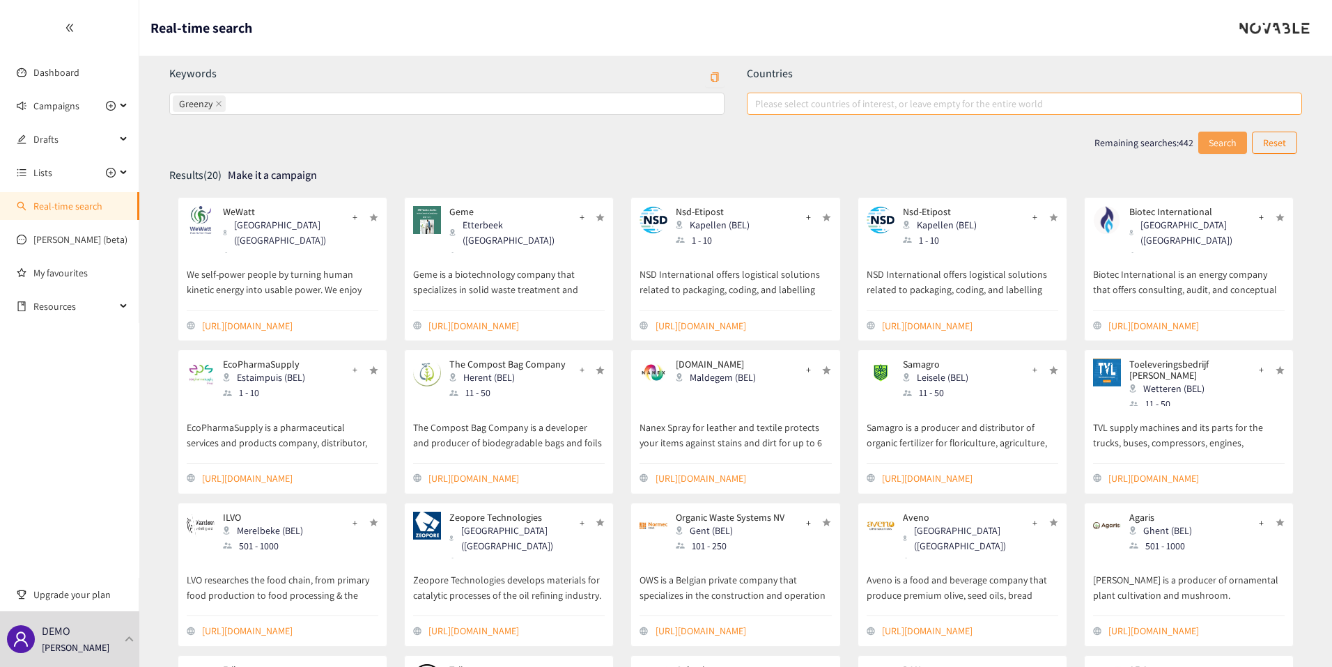
click at [1231, 141] on span "Search" at bounding box center [1222, 142] width 28 height 15
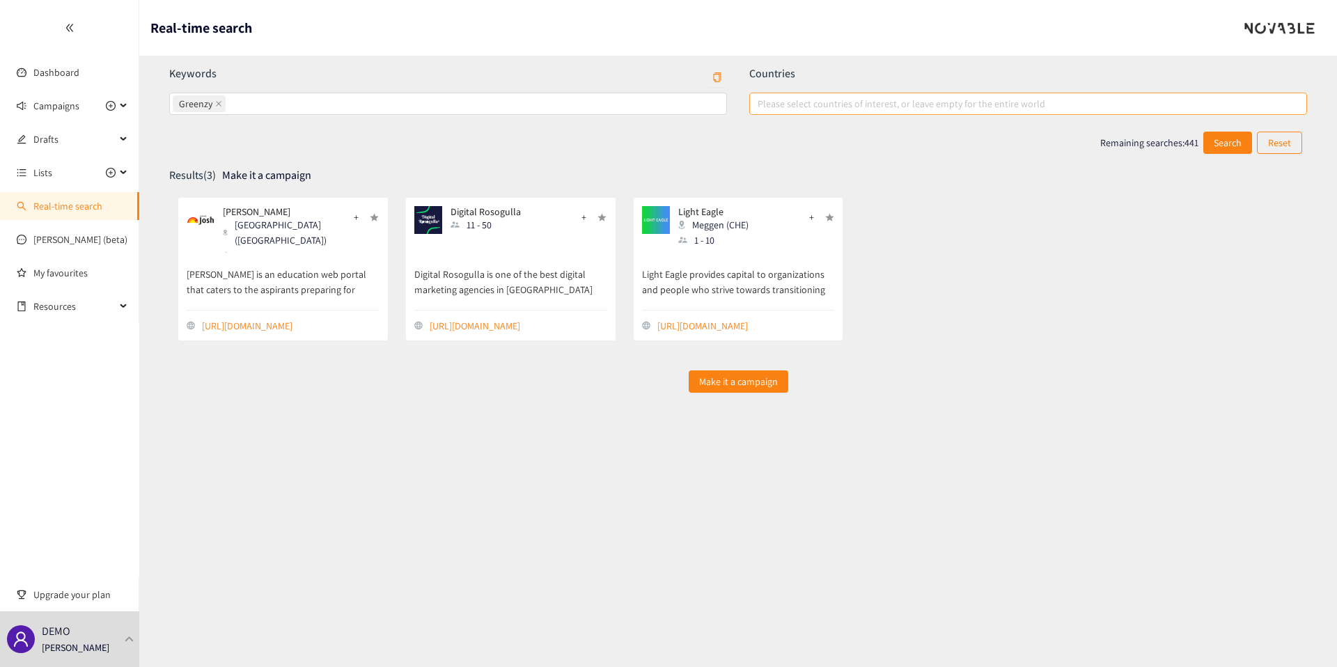
click at [532, 512] on section "Real-time search Keywords Greenzy Countries Please select countries of interest…" at bounding box center [738, 333] width 1198 height 667
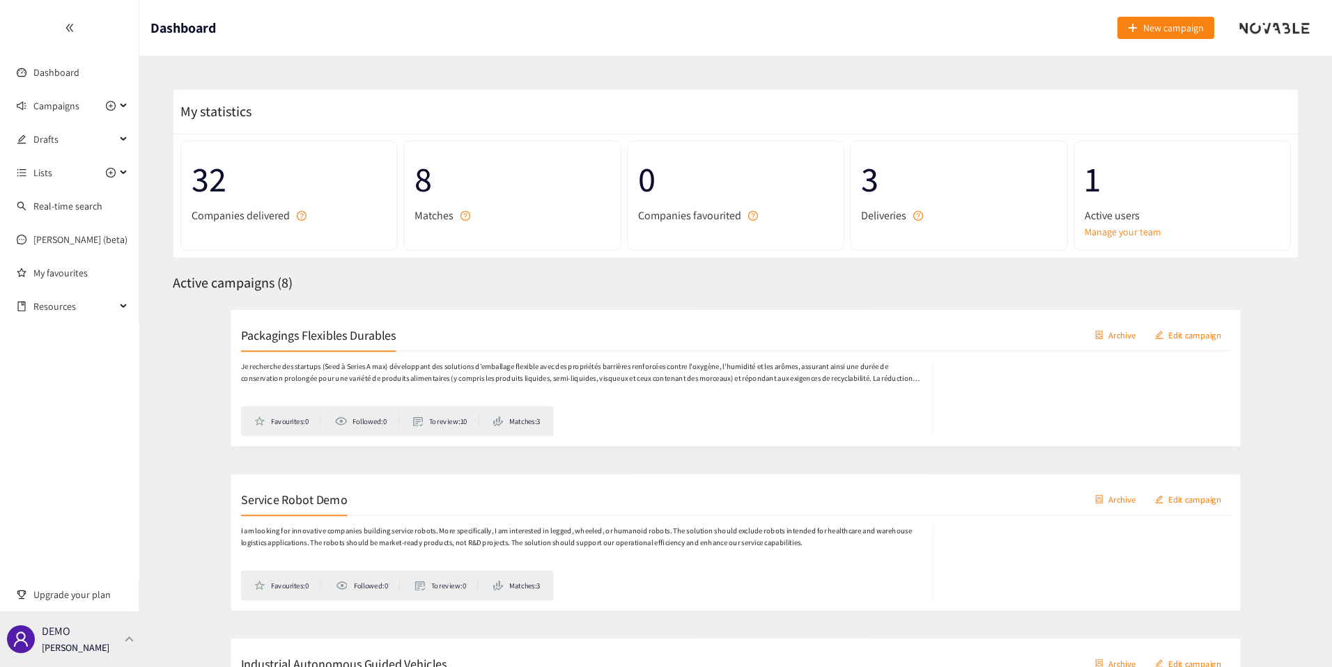
click at [91, 640] on p "[PERSON_NAME]" at bounding box center [76, 647] width 68 height 15
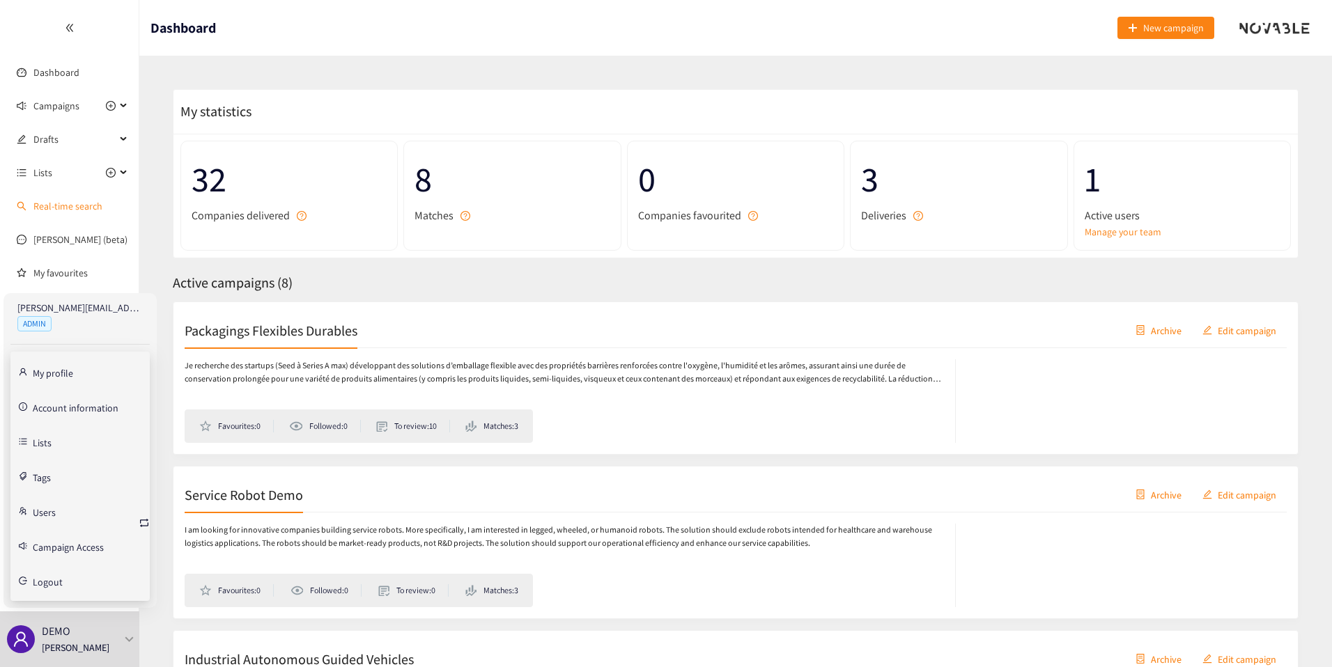
click at [42, 201] on link "Real-time search" at bounding box center [67, 206] width 69 height 13
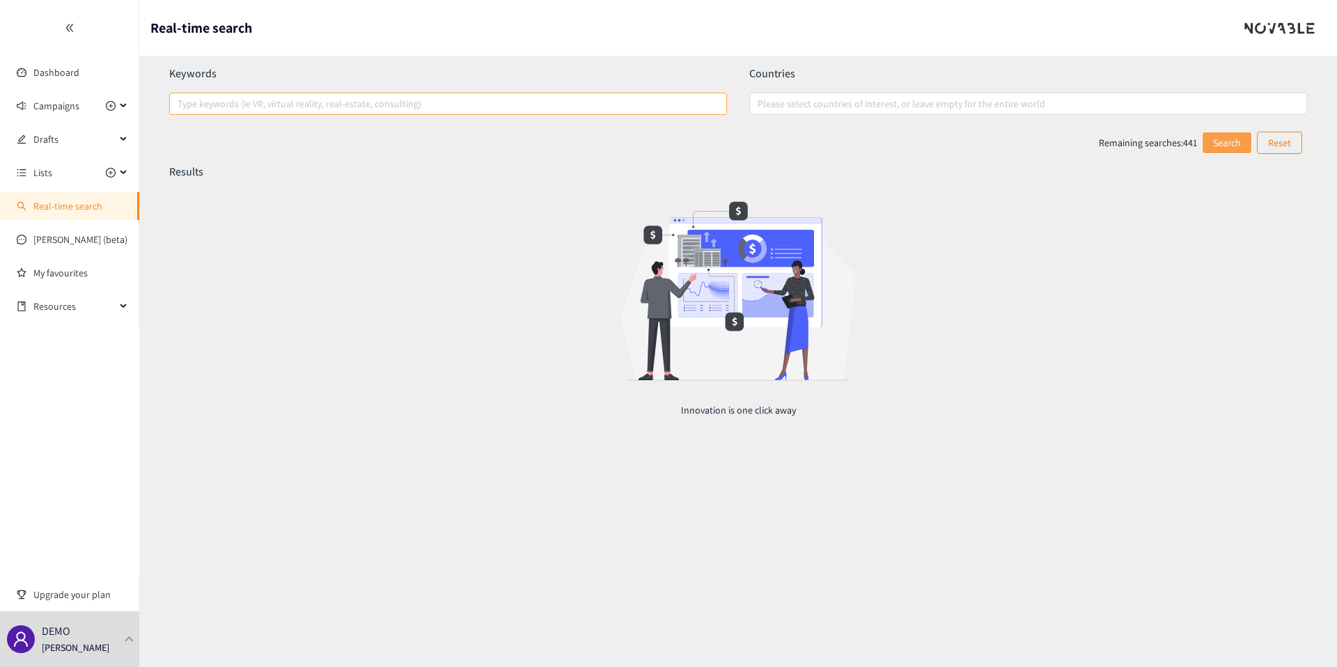
click at [256, 104] on div at bounding box center [441, 103] width 537 height 17
click at [180, 104] on input "Type keywords (ie VR, virtual reality, real-estate, consulting)" at bounding box center [179, 103] width 3 height 17
type input "Greenzy"
click at [1220, 146] on button "Search" at bounding box center [1227, 143] width 50 height 22
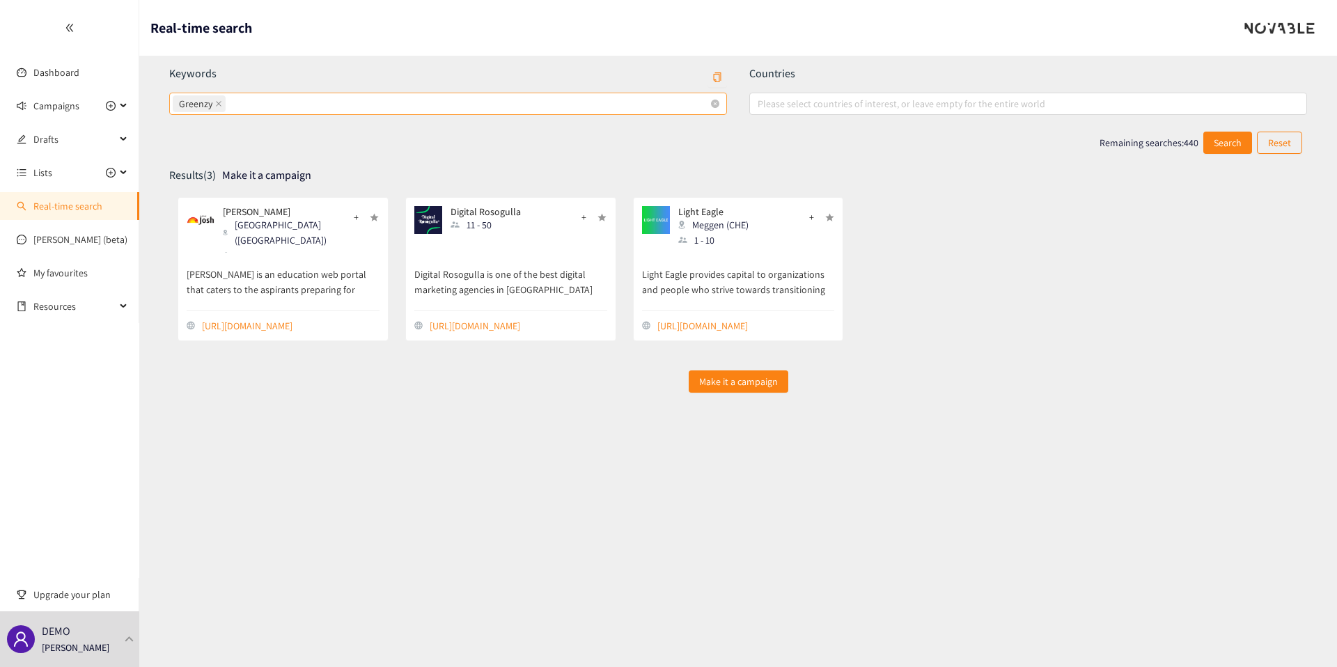
click at [278, 101] on div "Greenzy" at bounding box center [441, 104] width 537 height 20
click at [231, 101] on input "Greenzy" at bounding box center [229, 103] width 3 height 17
type input "greenzy"
click at [767, 375] on span "Make it a campaign" at bounding box center [738, 381] width 79 height 15
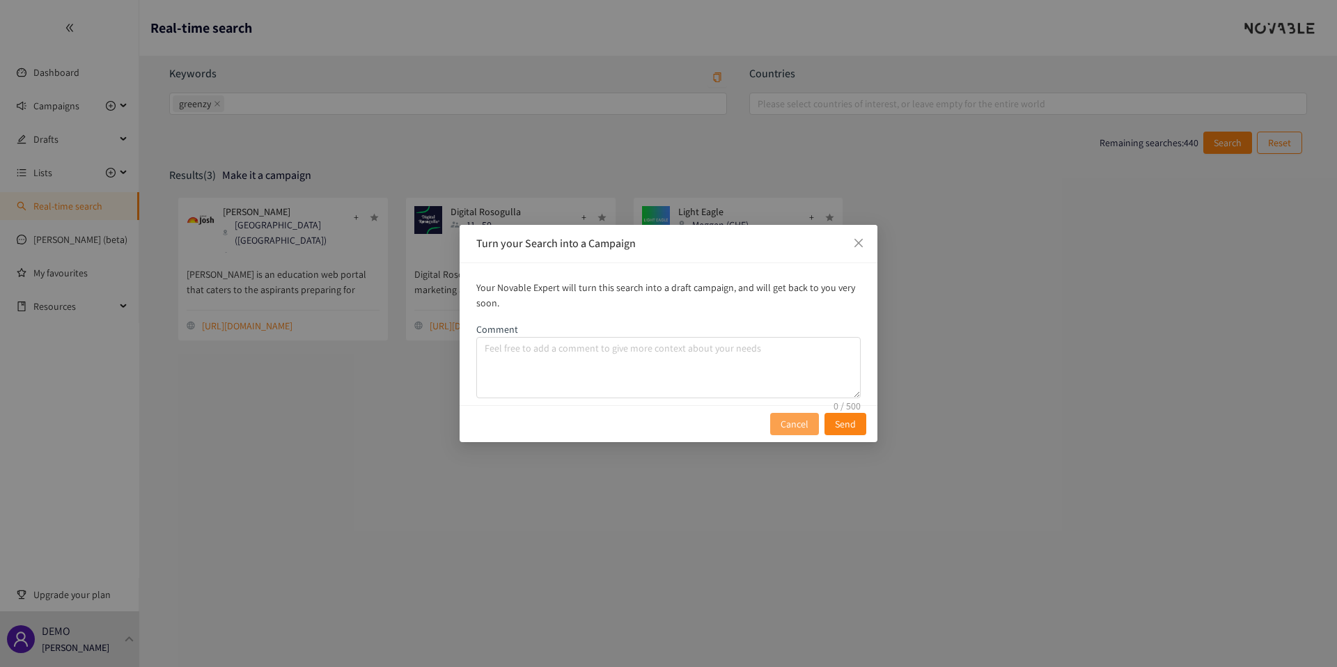
click at [783, 423] on span "Cancel" at bounding box center [795, 424] width 28 height 15
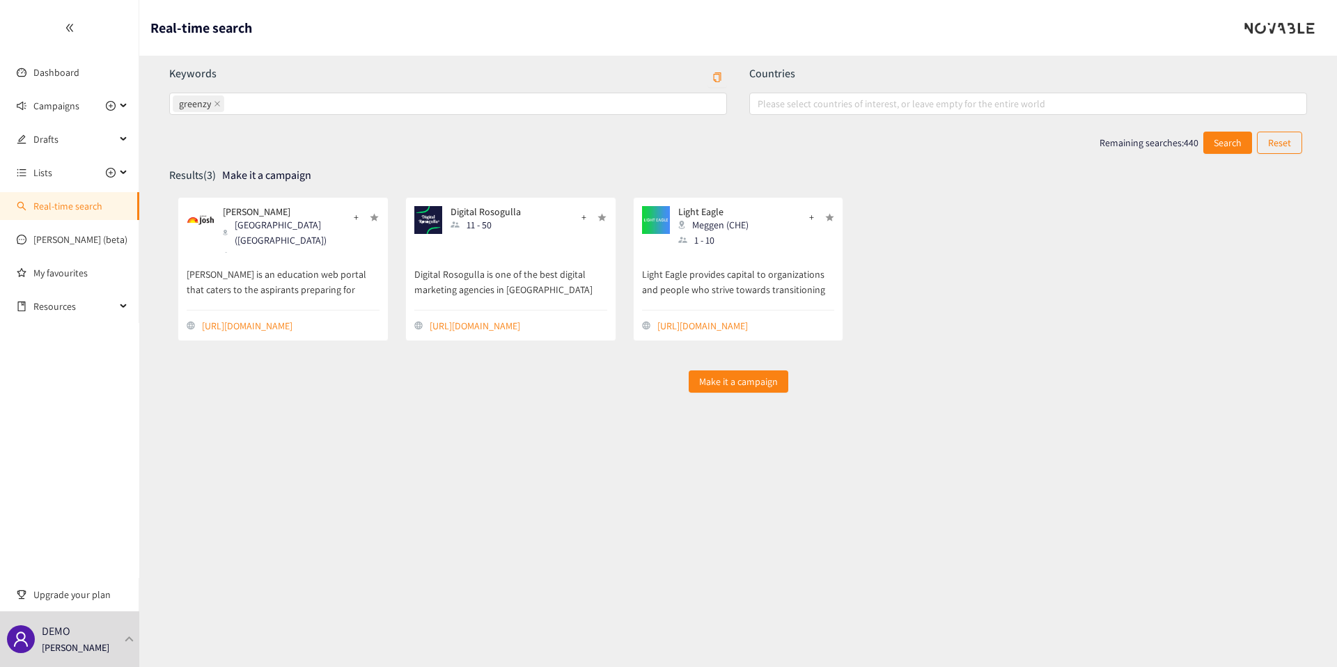
click at [1202, 157] on div "Keywords greenzy Countries Please select countries of interest, or leave empty …" at bounding box center [738, 235] width 1138 height 358
click at [1231, 149] on span "Search" at bounding box center [1228, 142] width 28 height 15
click at [293, 109] on div "greenzy" at bounding box center [441, 104] width 537 height 20
click at [230, 109] on input "greenzy" at bounding box center [228, 103] width 3 height 17
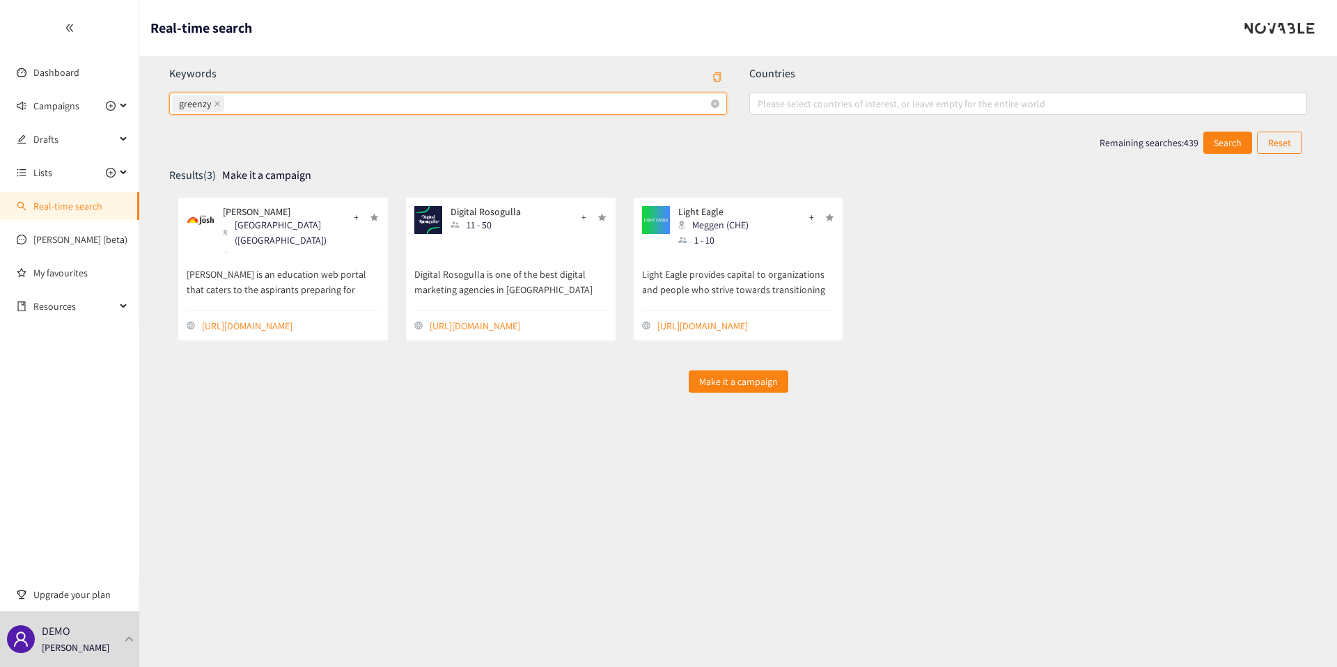
click at [293, 106] on div "greenzy" at bounding box center [441, 104] width 537 height 20
click at [230, 106] on input "greenzy greenzy" at bounding box center [228, 103] width 3 height 17
click at [293, 106] on div "greenzy" at bounding box center [441, 104] width 537 height 20
click at [230, 106] on input "greenzy greenzy" at bounding box center [228, 103] width 3 height 17
click at [219, 100] on icon "close" at bounding box center [217, 103] width 7 height 7
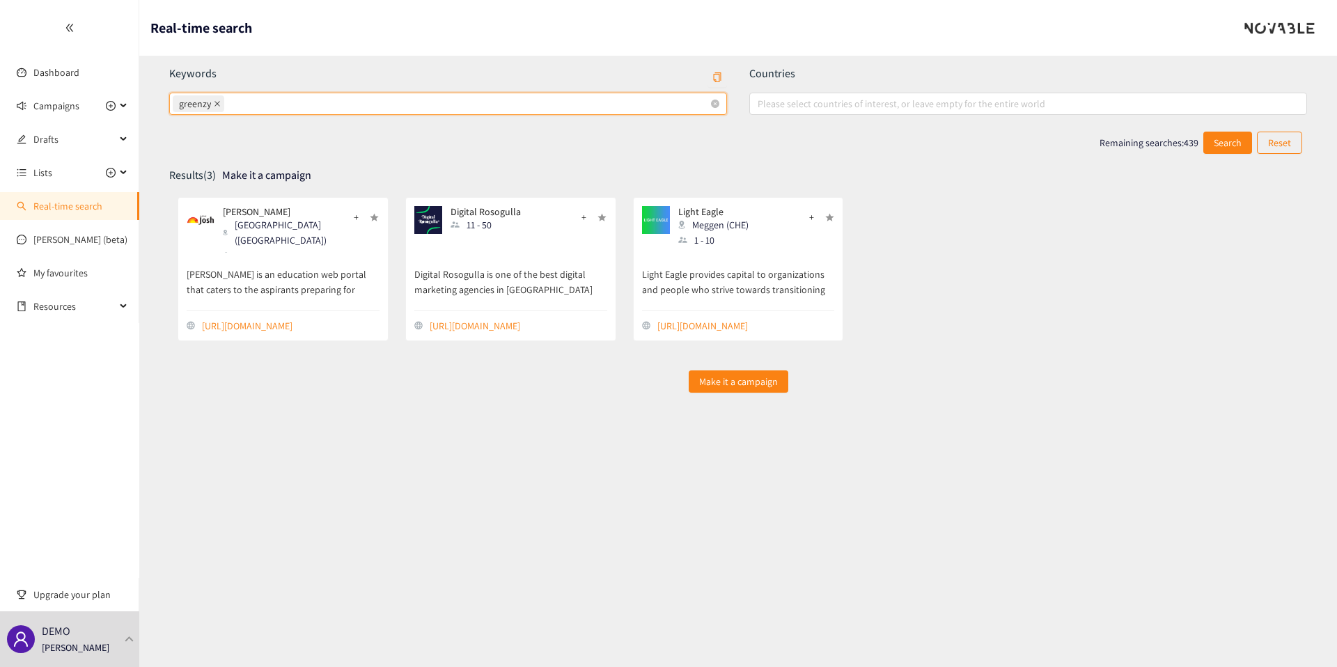
click at [227, 100] on input "greenzy greenzy" at bounding box center [228, 103] width 3 height 17
click at [84, 43] on div at bounding box center [69, 28] width 139 height 56
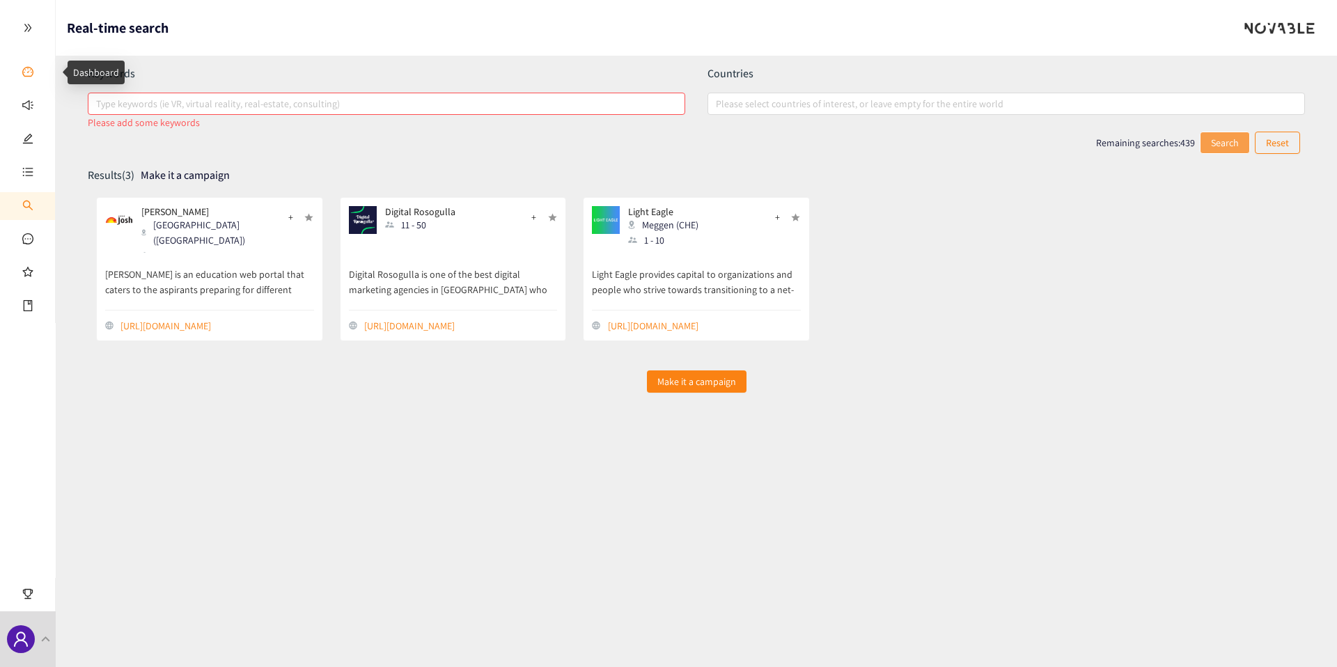
click at [45, 66] on link "Dashboard" at bounding box center [63, 72] width 46 height 13
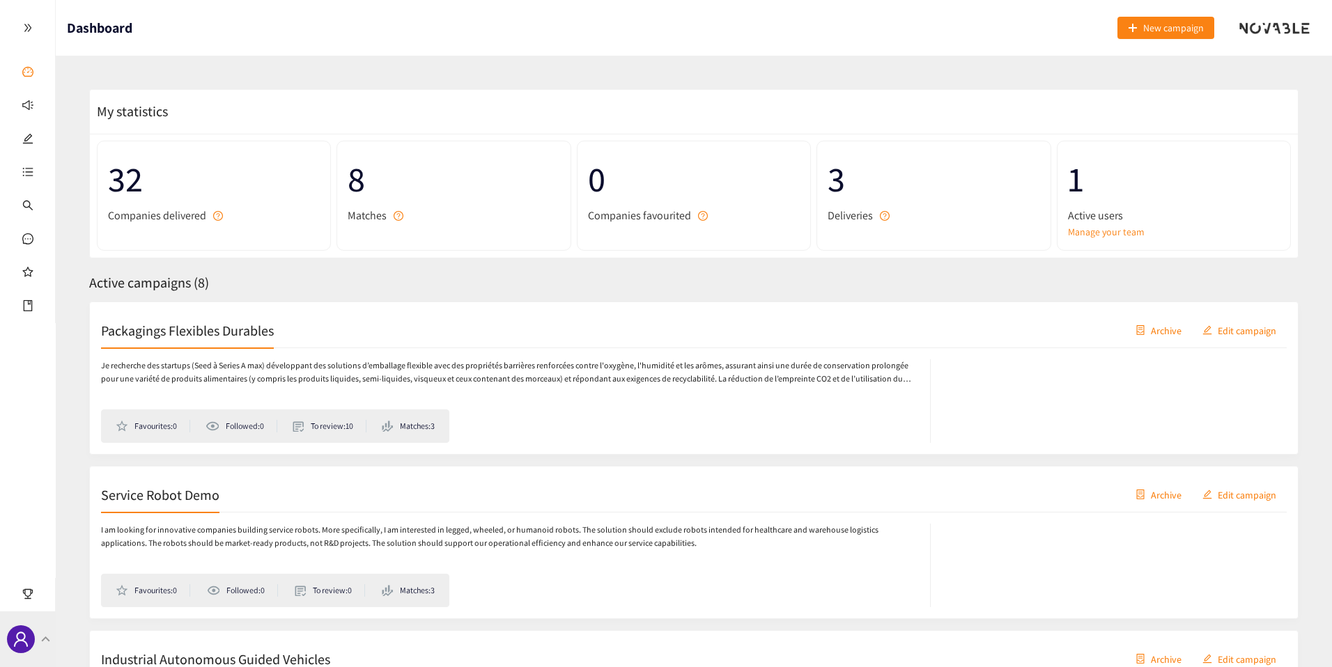
click at [36, 648] on div "DEMO Thibaut Jacobs" at bounding box center [28, 640] width 56 height 56
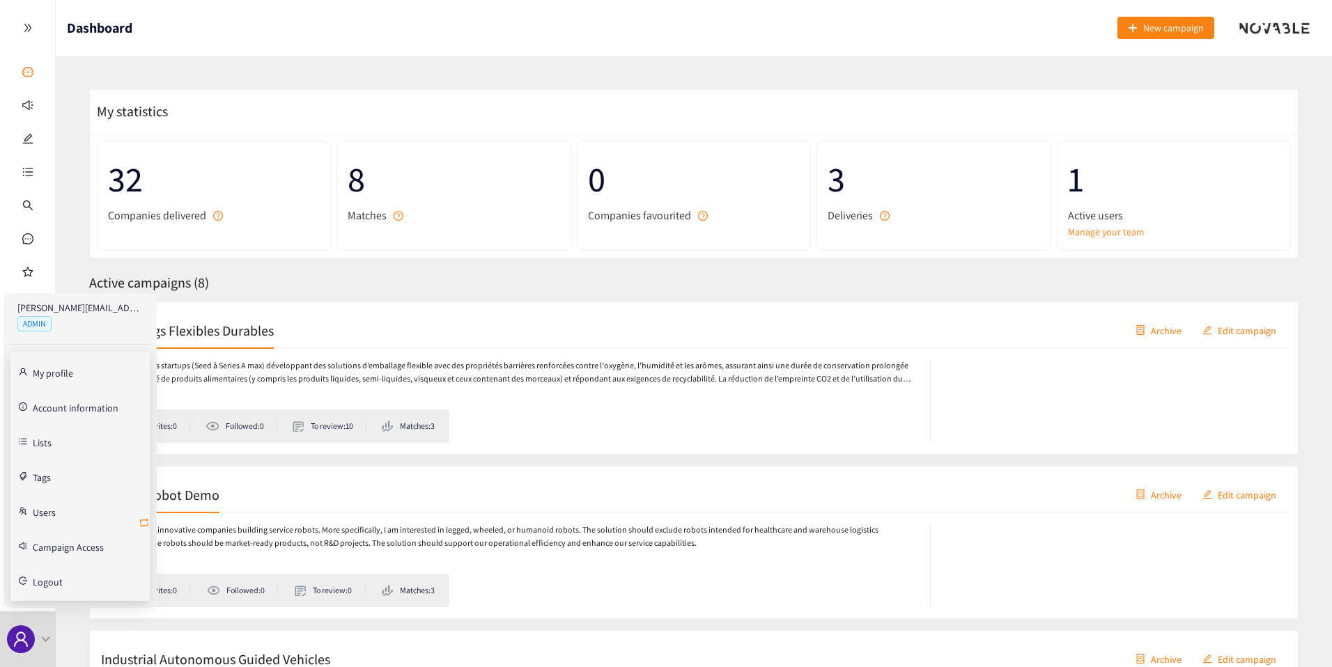
click at [141, 521] on icon "retweet" at bounding box center [144, 522] width 11 height 11
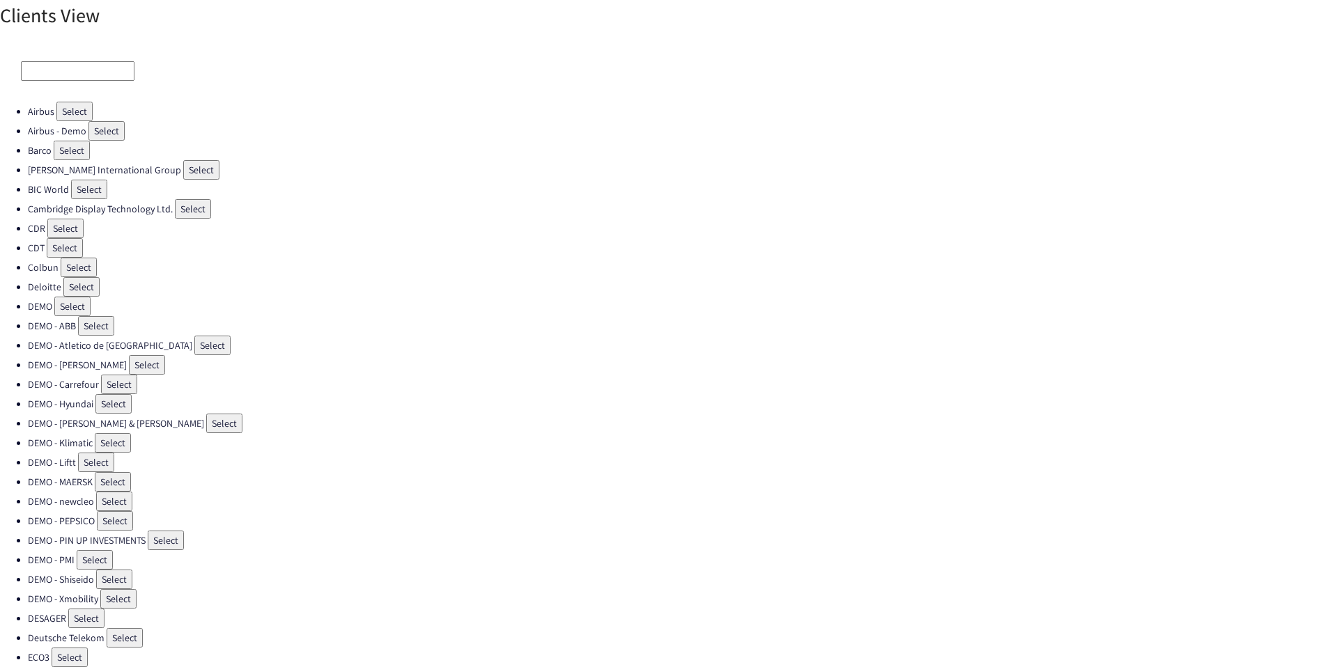
click at [72, 70] on input at bounding box center [78, 71] width 114 height 20
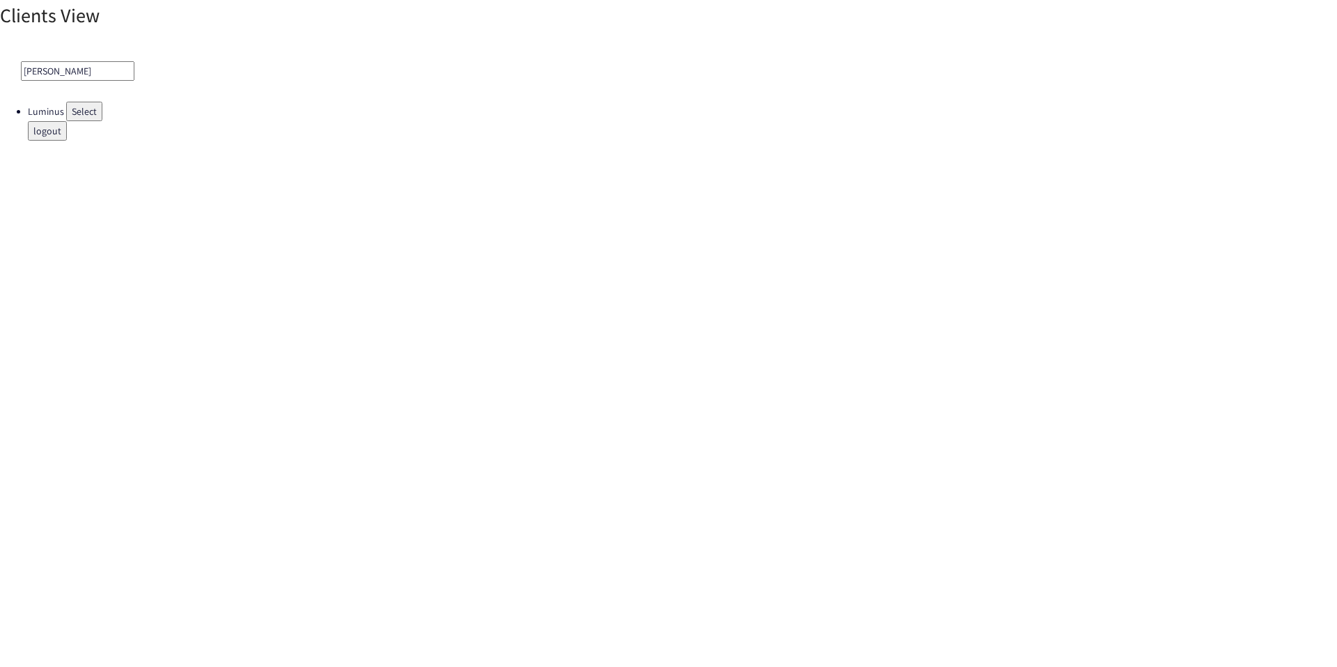
type input "lum"
click at [77, 99] on div "lum" at bounding box center [668, 70] width 1337 height 61
click at [77, 108] on button "Select" at bounding box center [84, 112] width 36 height 20
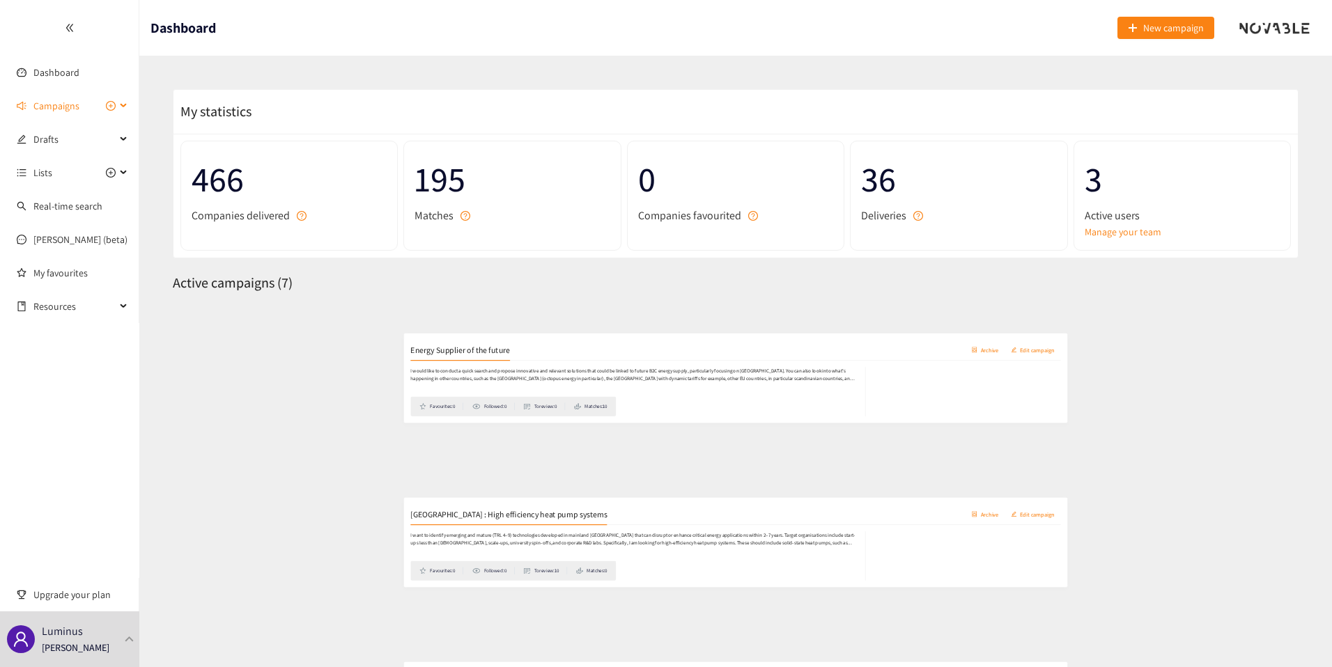
click at [75, 110] on span "Campaigns" at bounding box center [56, 106] width 46 height 28
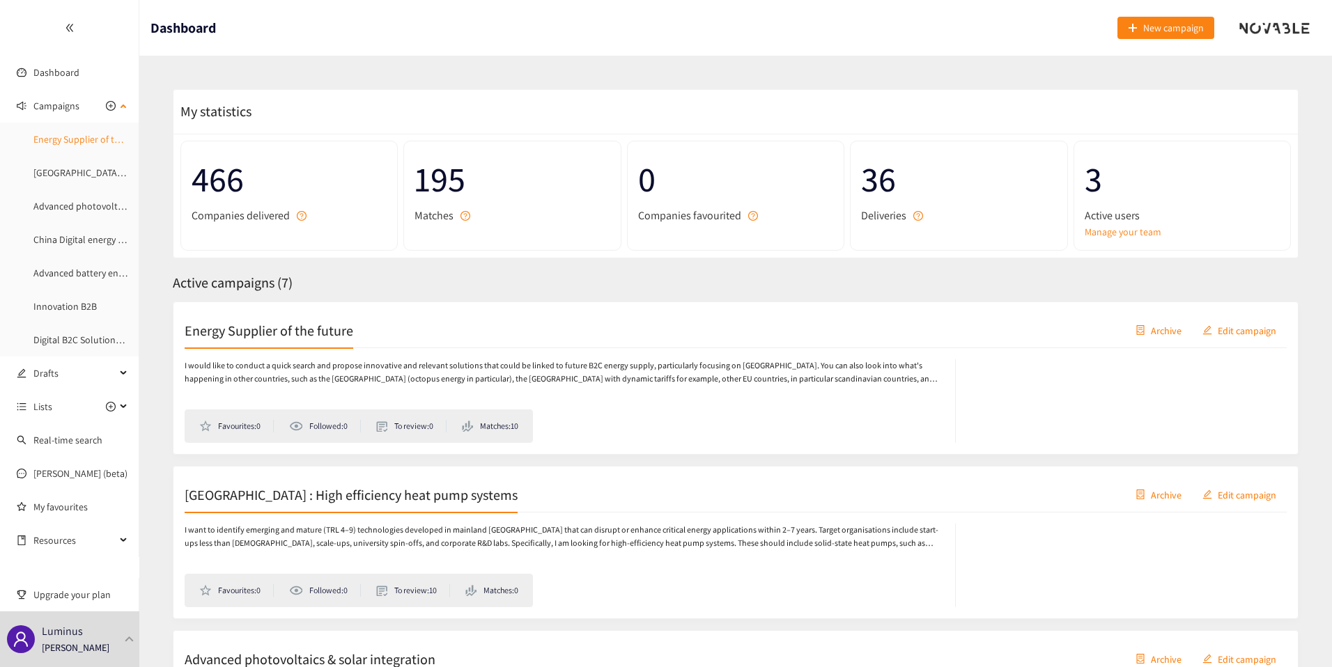
click at [72, 133] on link "Energy Supplier of the future" at bounding box center [92, 139] width 119 height 13
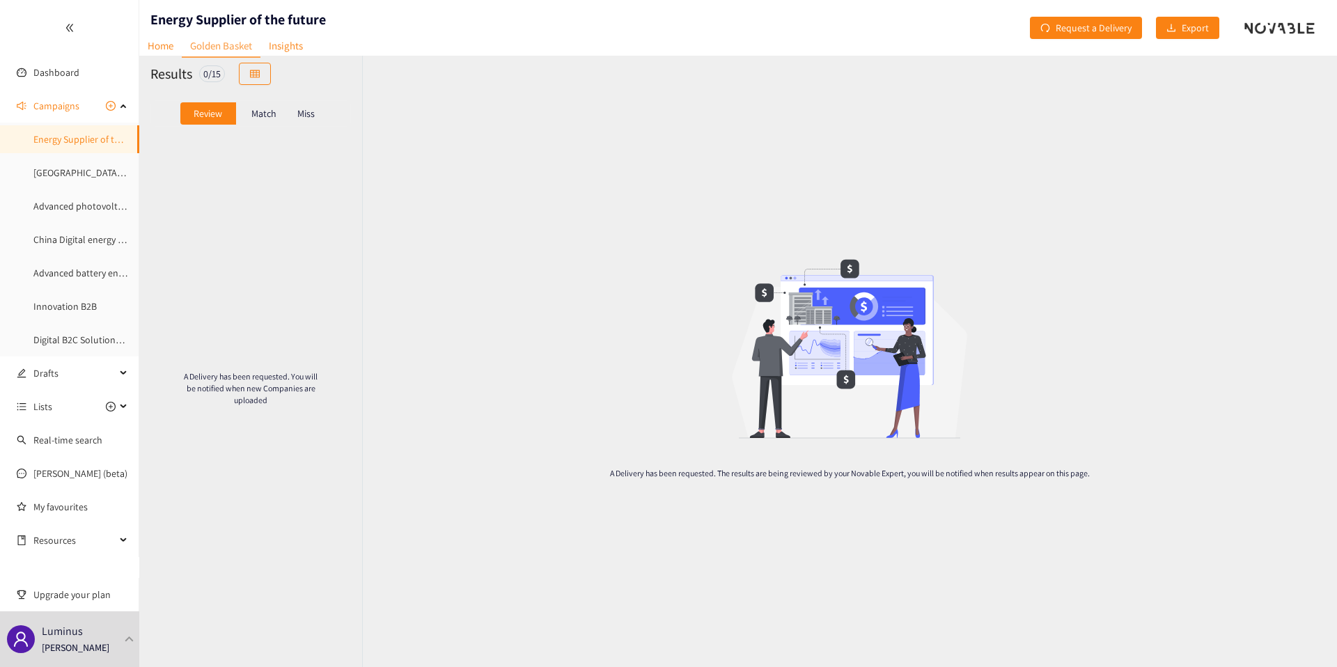
click at [272, 102] on div "Match" at bounding box center [264, 113] width 56 height 22
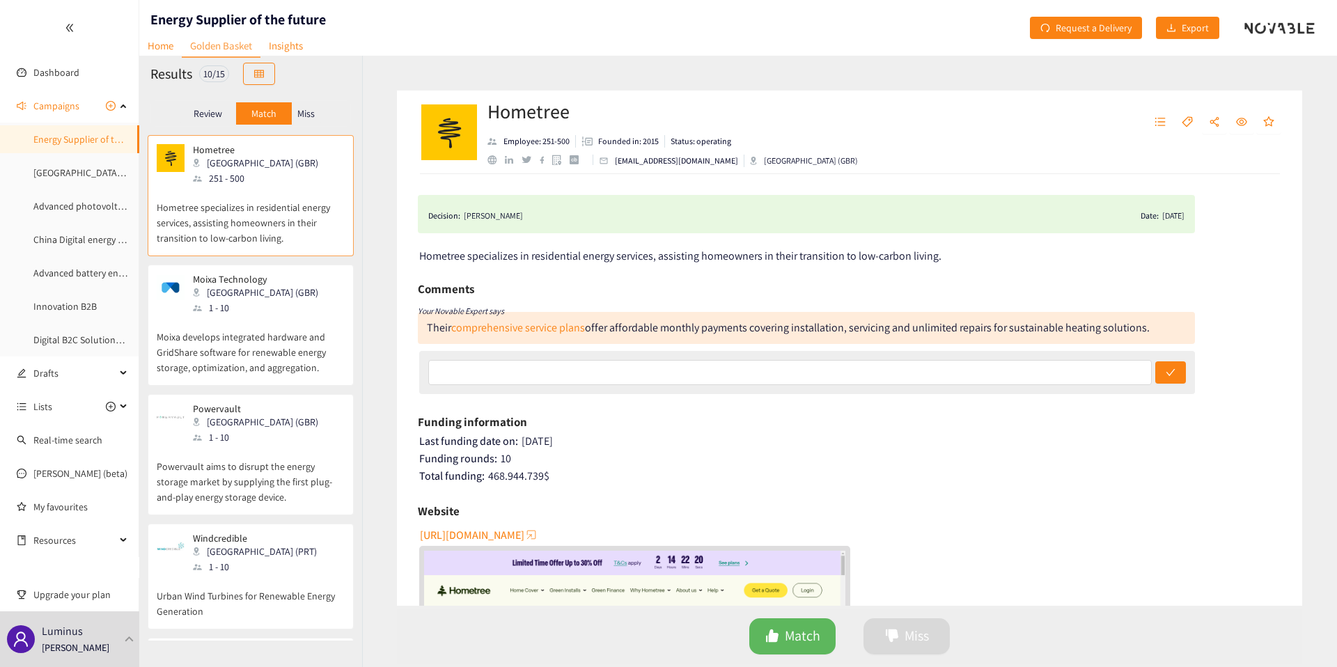
click at [312, 120] on div "Miss" at bounding box center [306, 113] width 29 height 22
